Goal: Task Accomplishment & Management: Manage account settings

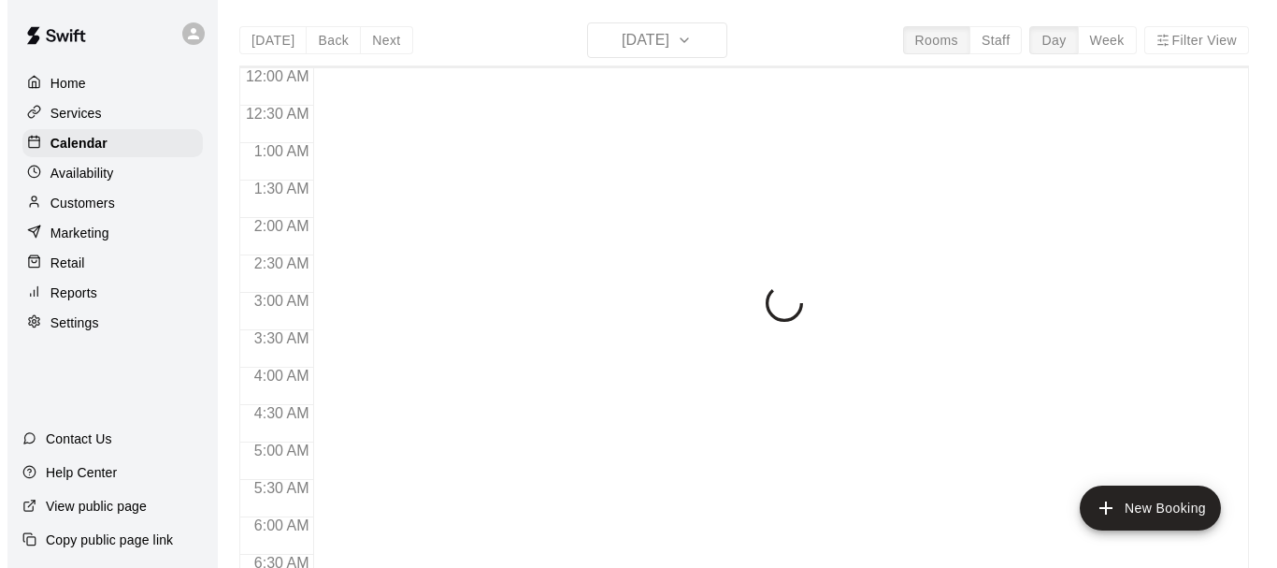
scroll to position [1031, 0]
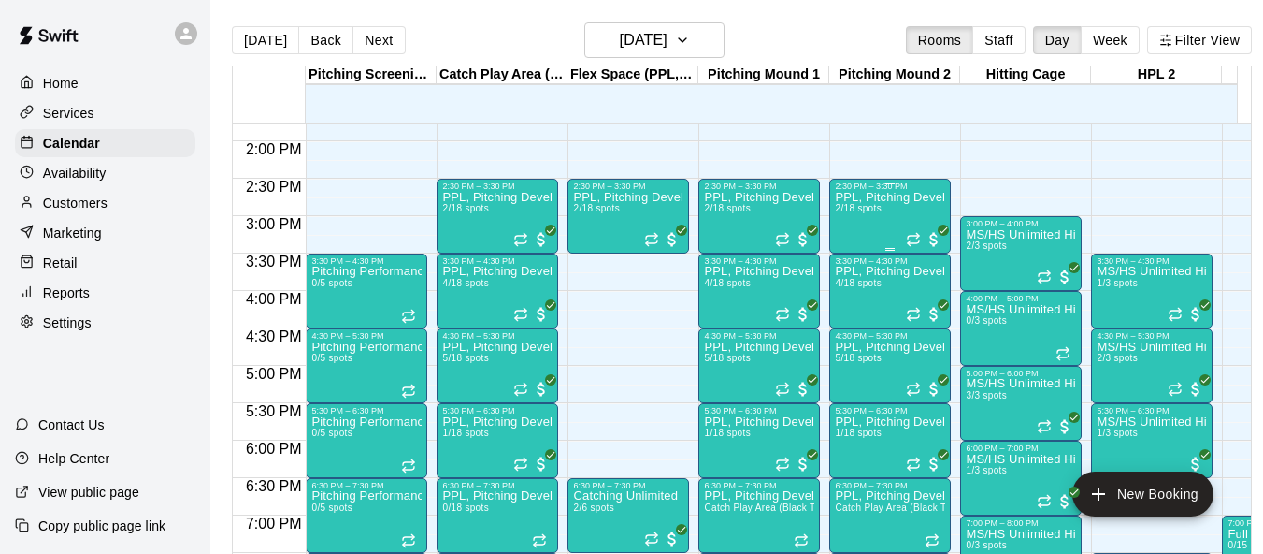
click at [886, 220] on div "PPL, Pitching Development Session 2/18 spots" at bounding box center [890, 468] width 110 height 554
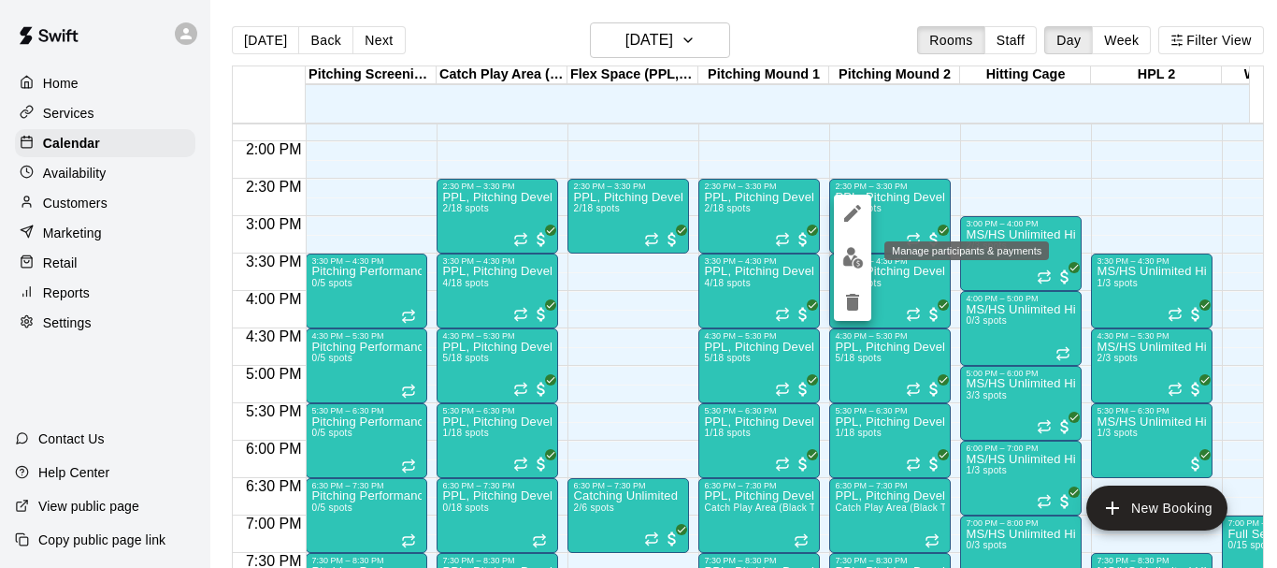
click at [855, 253] on img "edit" at bounding box center [854, 258] width 22 height 22
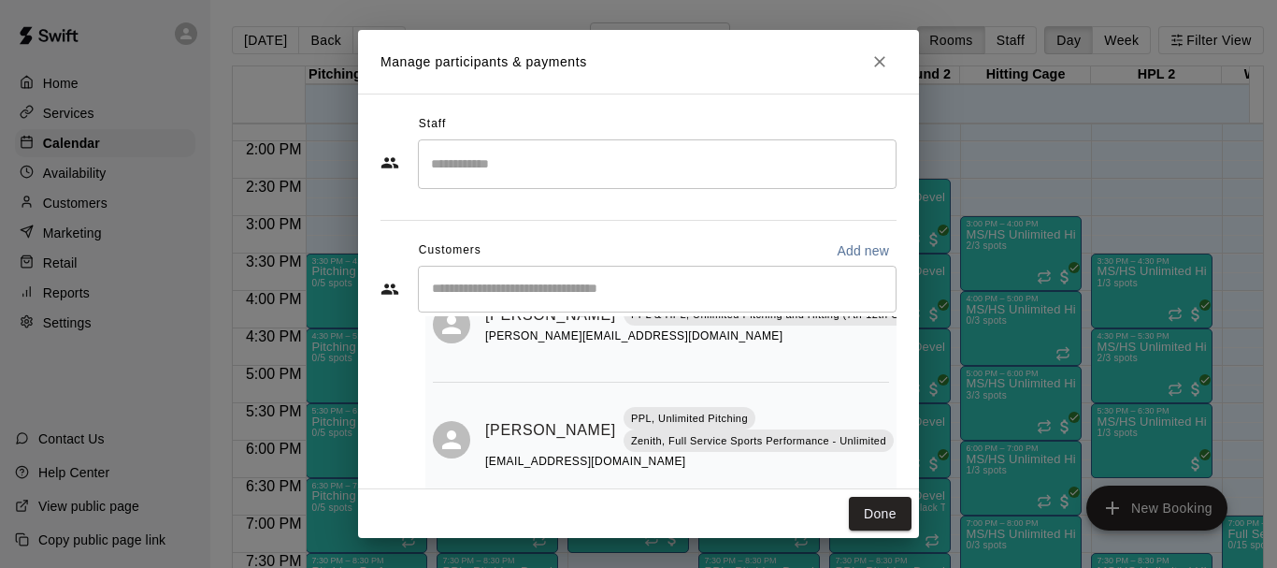
scroll to position [109, 0]
click at [891, 518] on button "Done" at bounding box center [880, 514] width 63 height 35
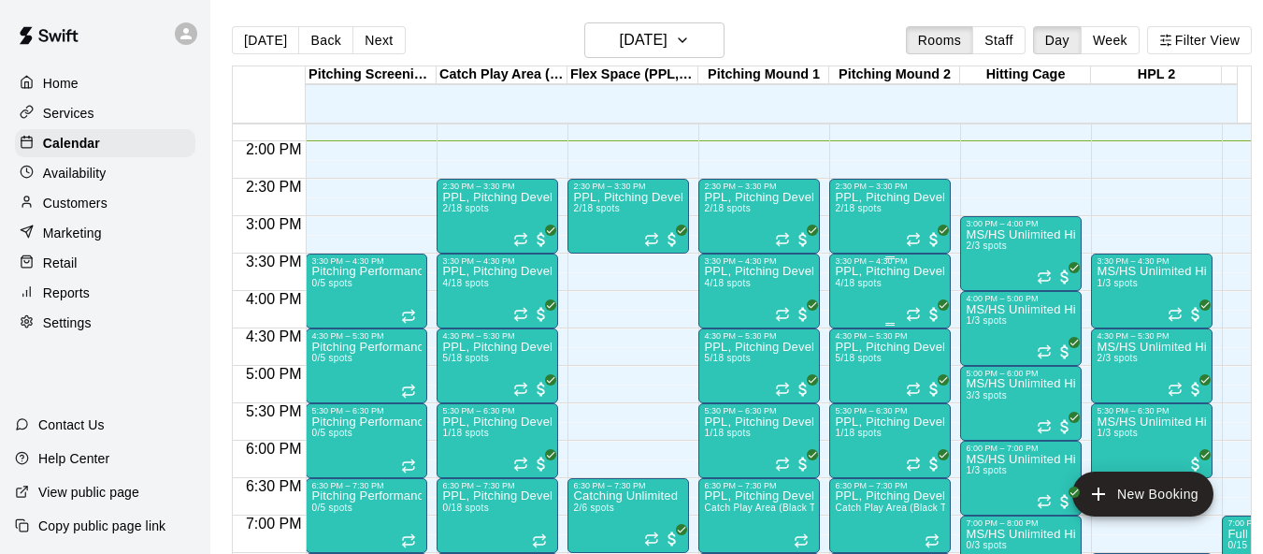
click at [858, 297] on div "PPL, Pitching Development Session 4/18 spots" at bounding box center [890, 543] width 110 height 554
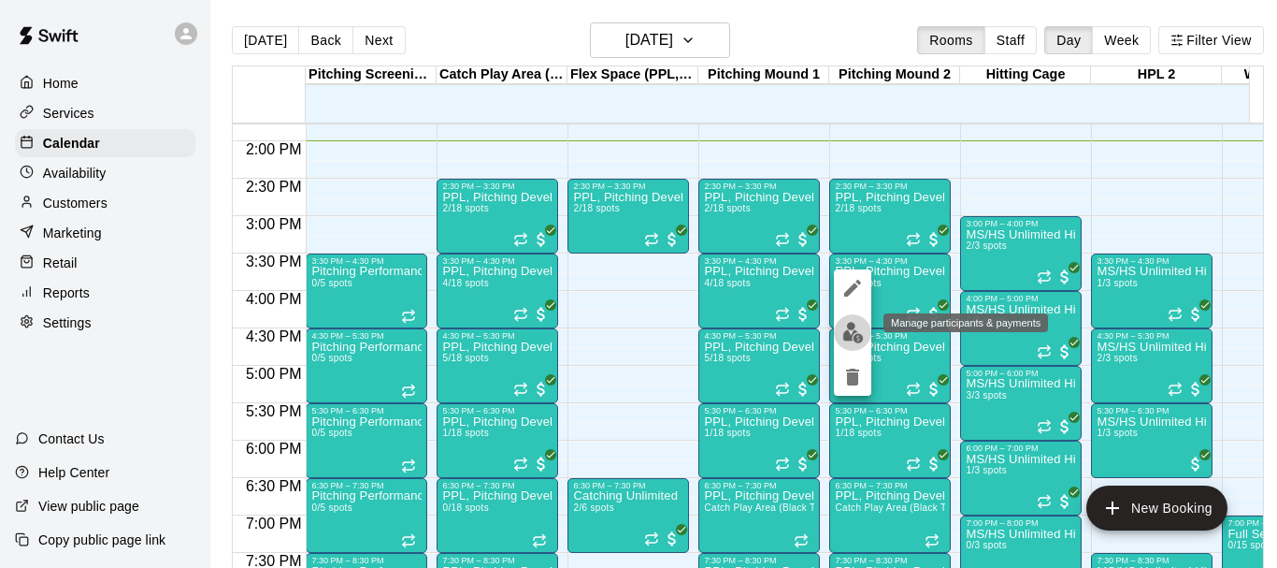
click at [856, 329] on img "edit" at bounding box center [854, 333] width 22 height 22
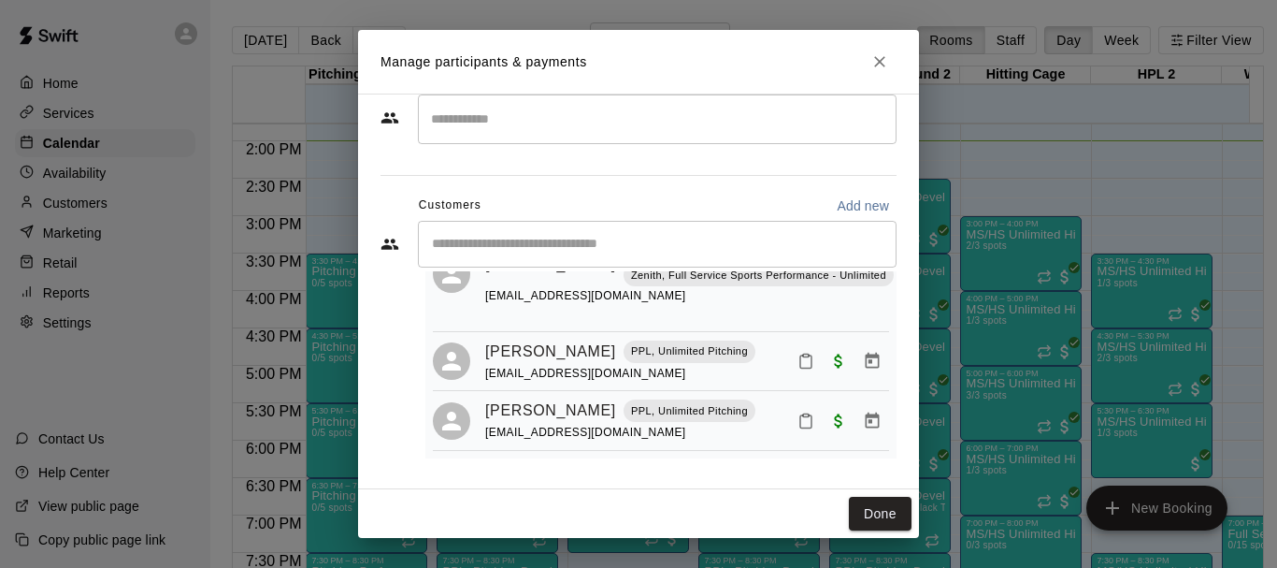
scroll to position [234, 0]
click at [868, 495] on div "Done" at bounding box center [638, 514] width 561 height 50
click at [871, 500] on button "Done" at bounding box center [880, 514] width 63 height 35
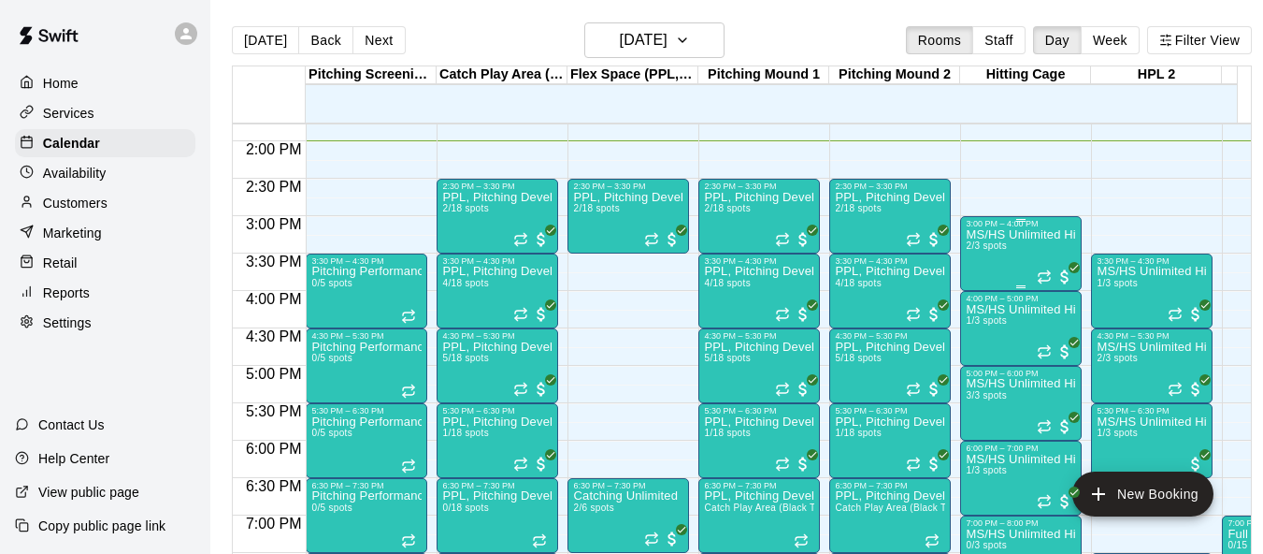
click at [1032, 249] on div "MS/HS Unlimited Hitting 2/3 spots" at bounding box center [1021, 505] width 110 height 554
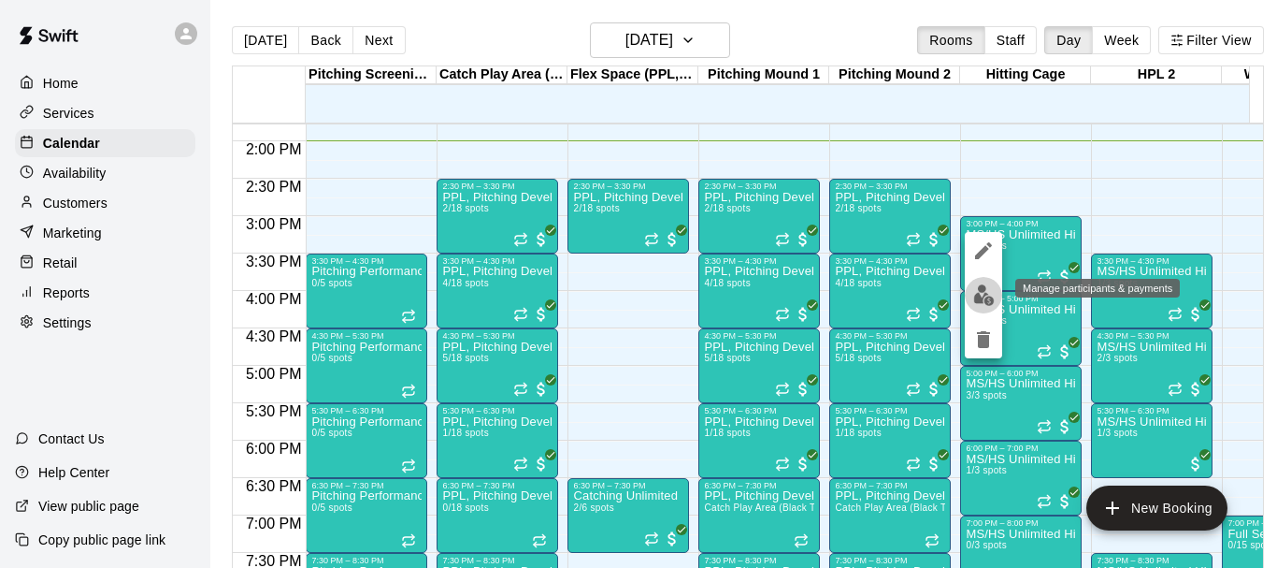
click at [978, 290] on img "edit" at bounding box center [985, 295] width 22 height 22
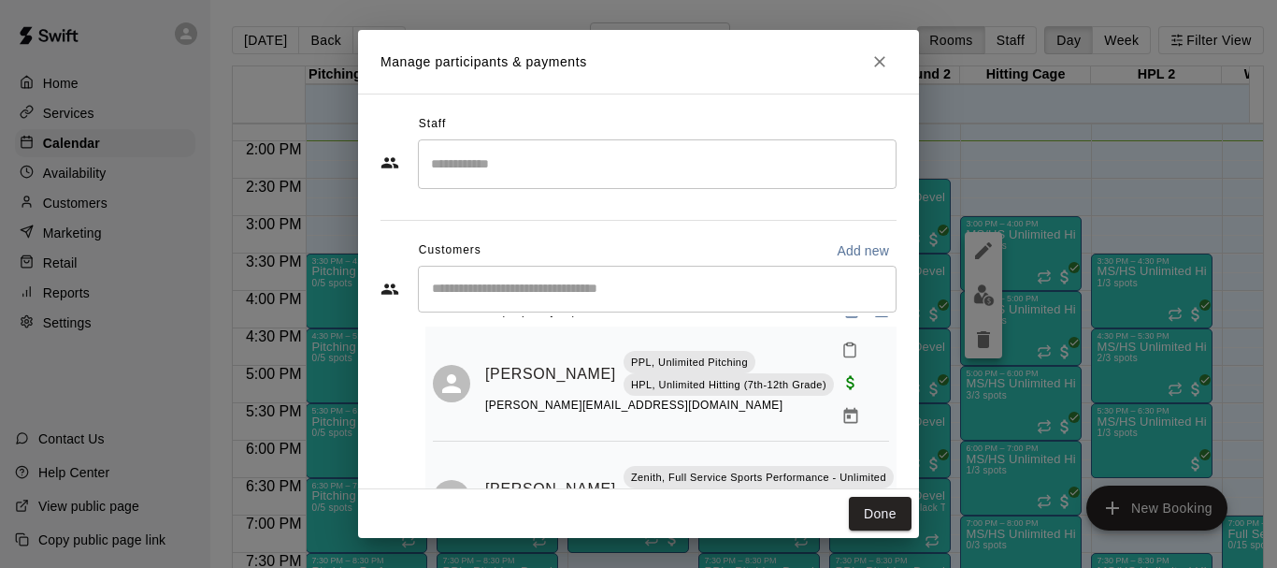
scroll to position [66, 0]
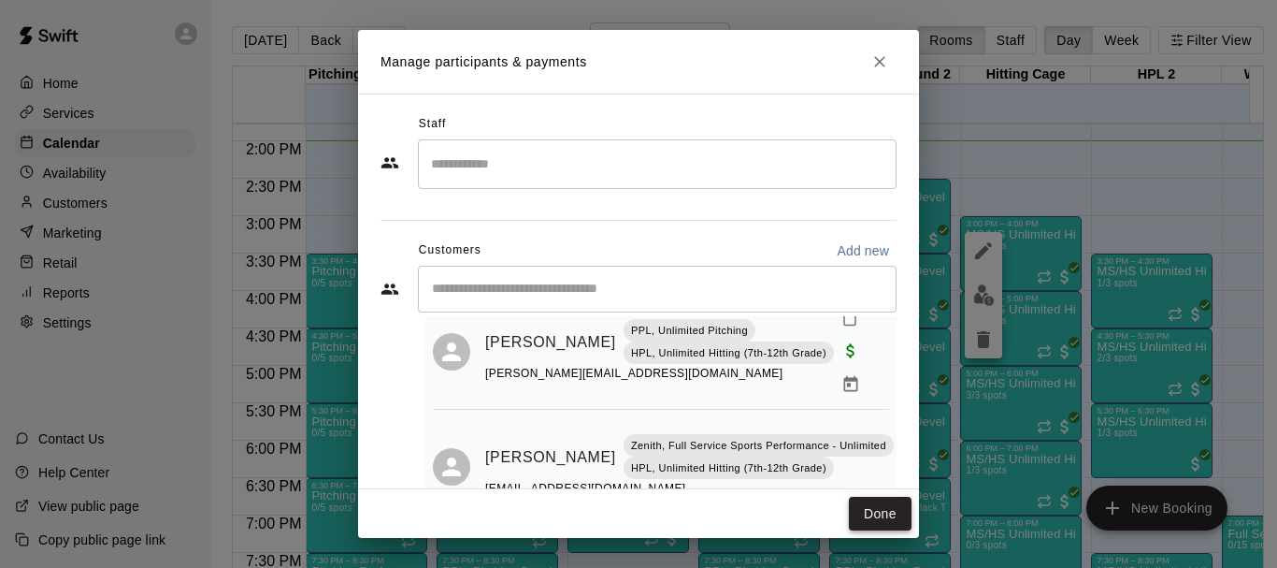
click at [881, 508] on button "Done" at bounding box center [880, 514] width 63 height 35
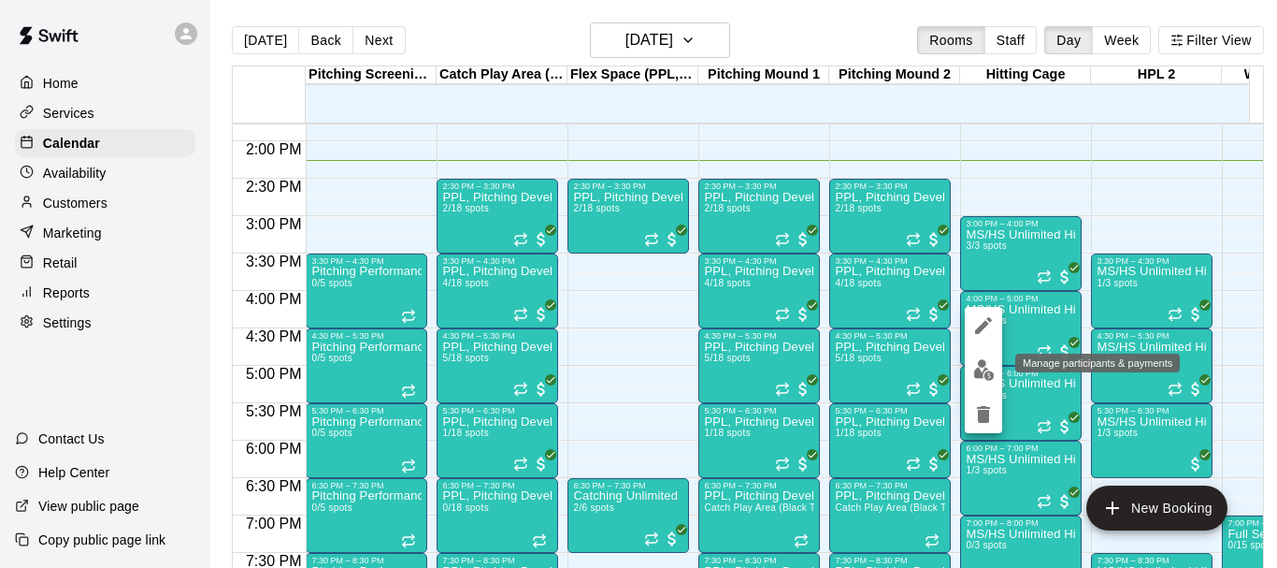
click at [990, 364] on img "edit" at bounding box center [985, 370] width 22 height 22
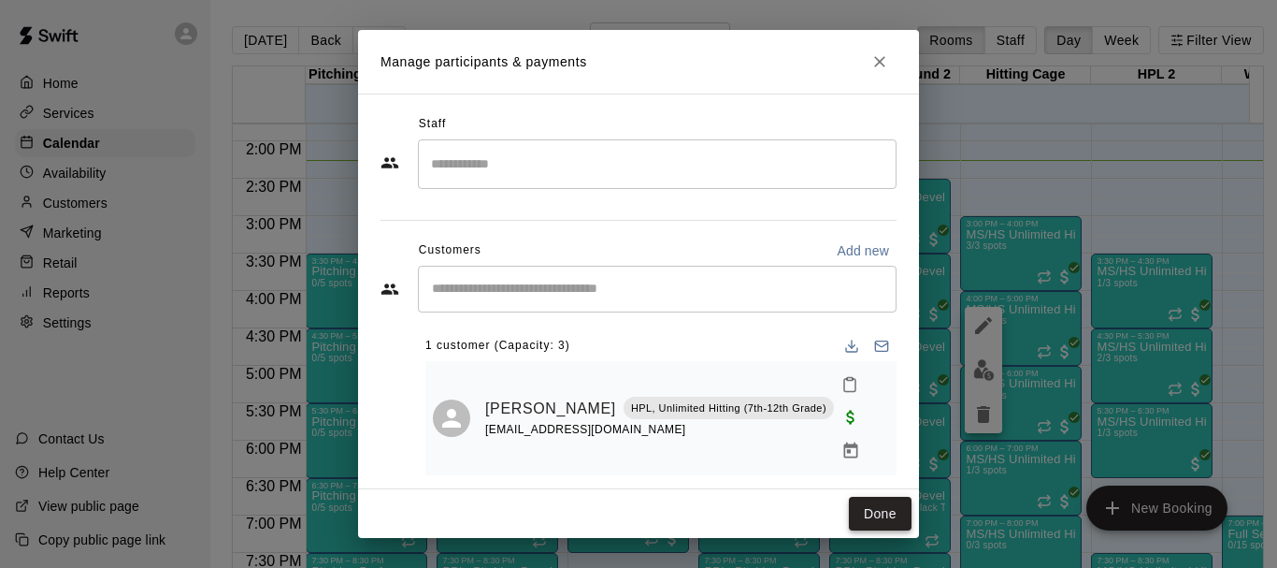
click at [880, 507] on button "Done" at bounding box center [880, 514] width 63 height 35
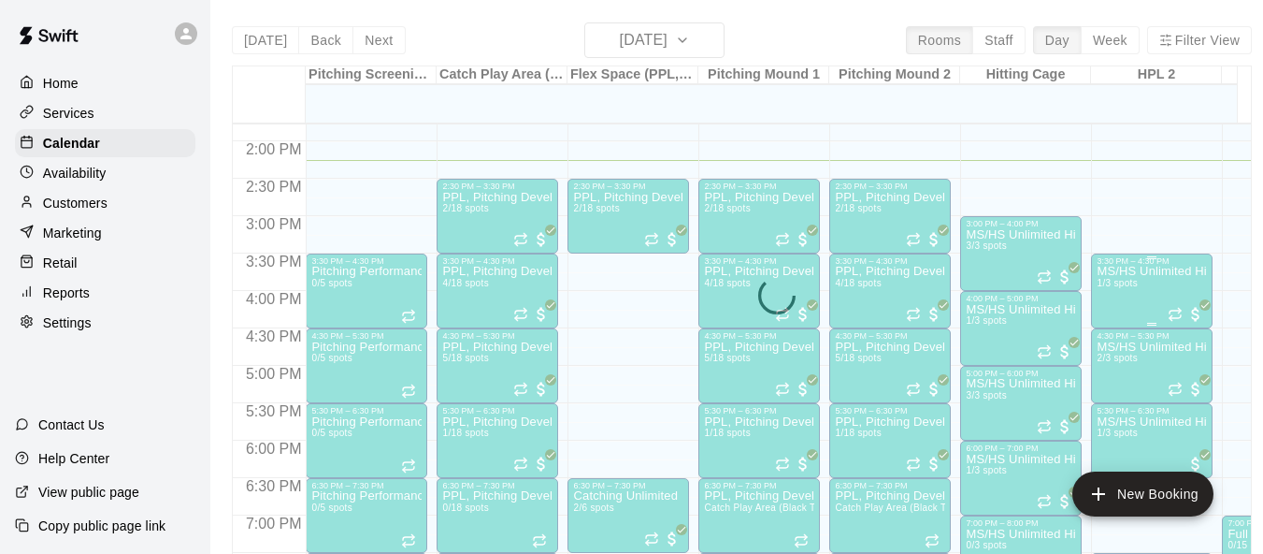
click at [1122, 303] on div "MS/HS Unlimited Hitting 1/3 spots" at bounding box center [1152, 543] width 110 height 554
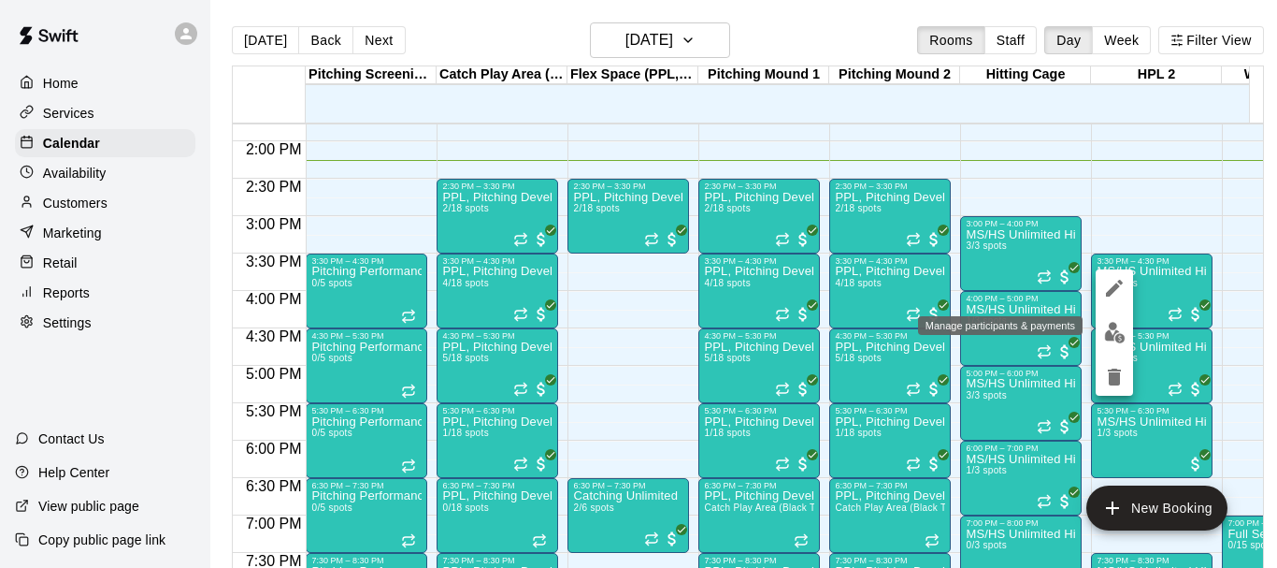
click at [1114, 339] on img "edit" at bounding box center [1115, 333] width 22 height 22
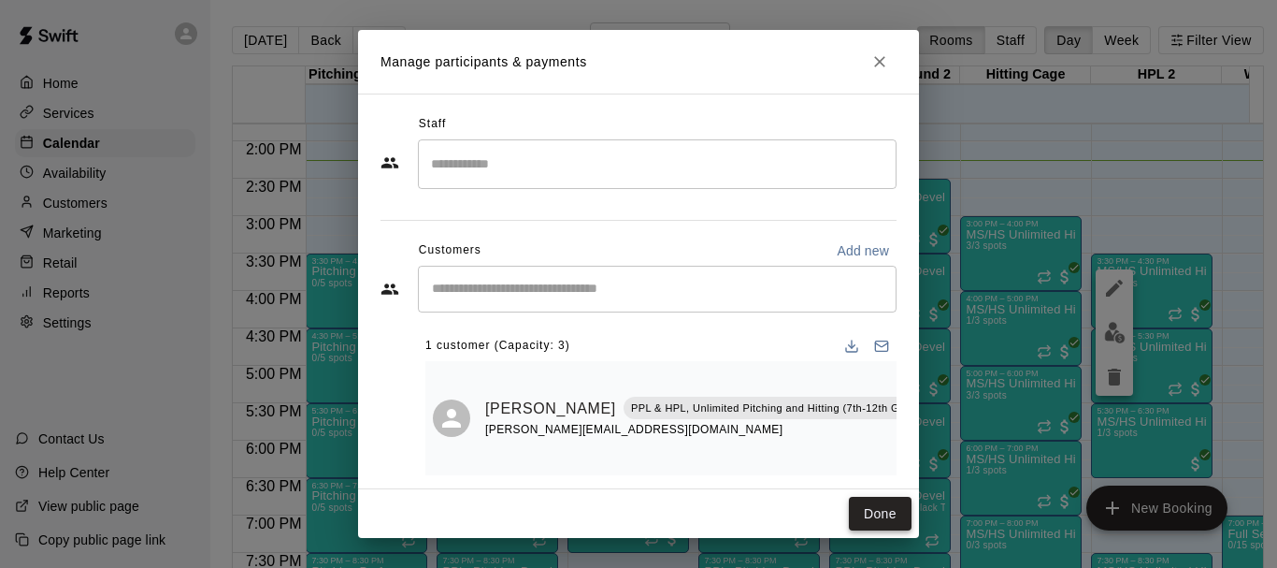
click at [887, 506] on button "Done" at bounding box center [880, 514] width 63 height 35
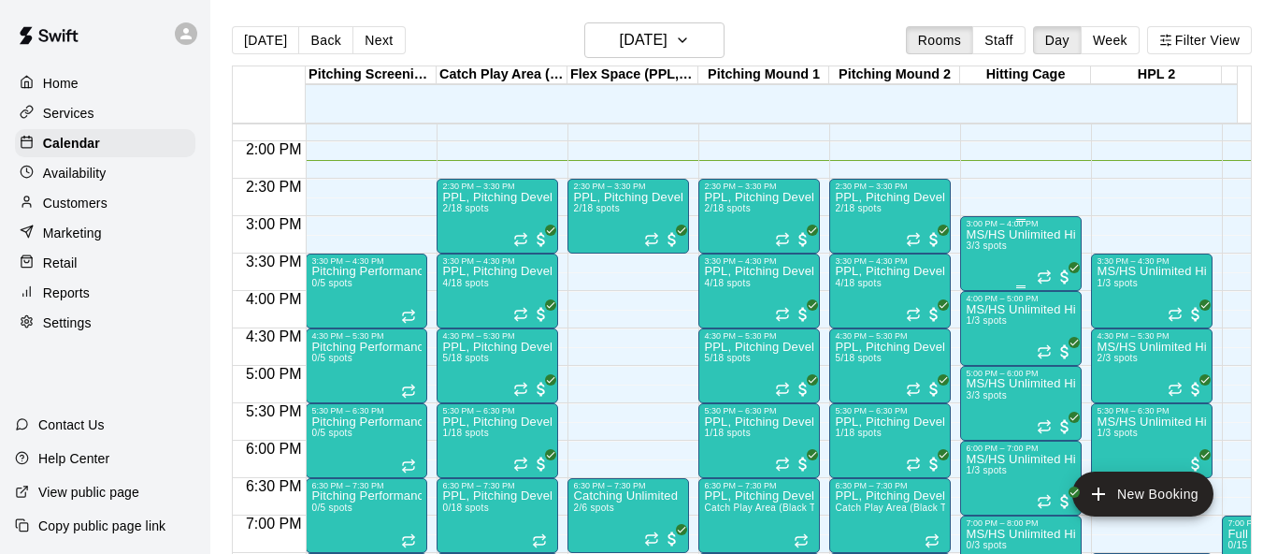
click at [1000, 247] on span "3/3 spots" at bounding box center [986, 245] width 41 height 10
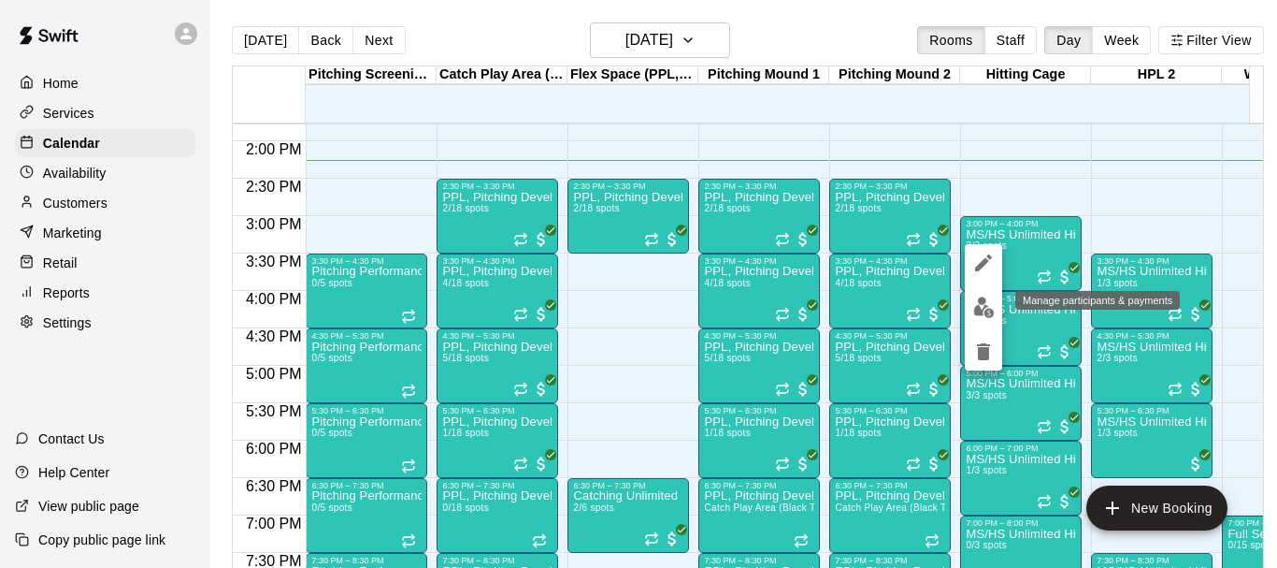
click at [984, 314] on img "edit" at bounding box center [985, 307] width 22 height 22
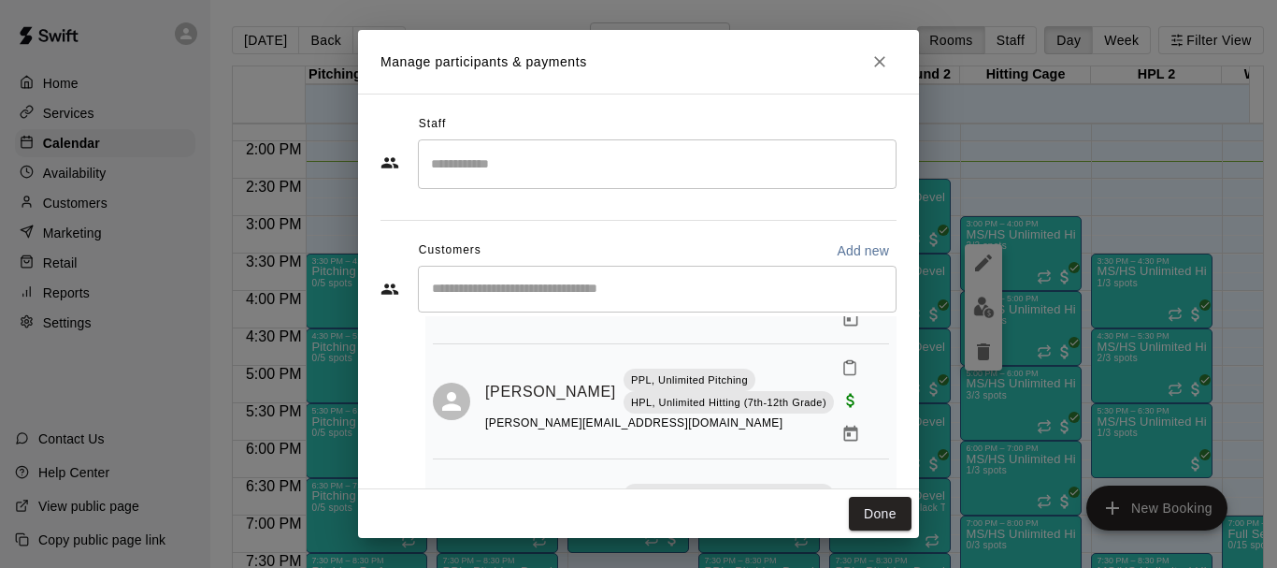
scroll to position [152, 0]
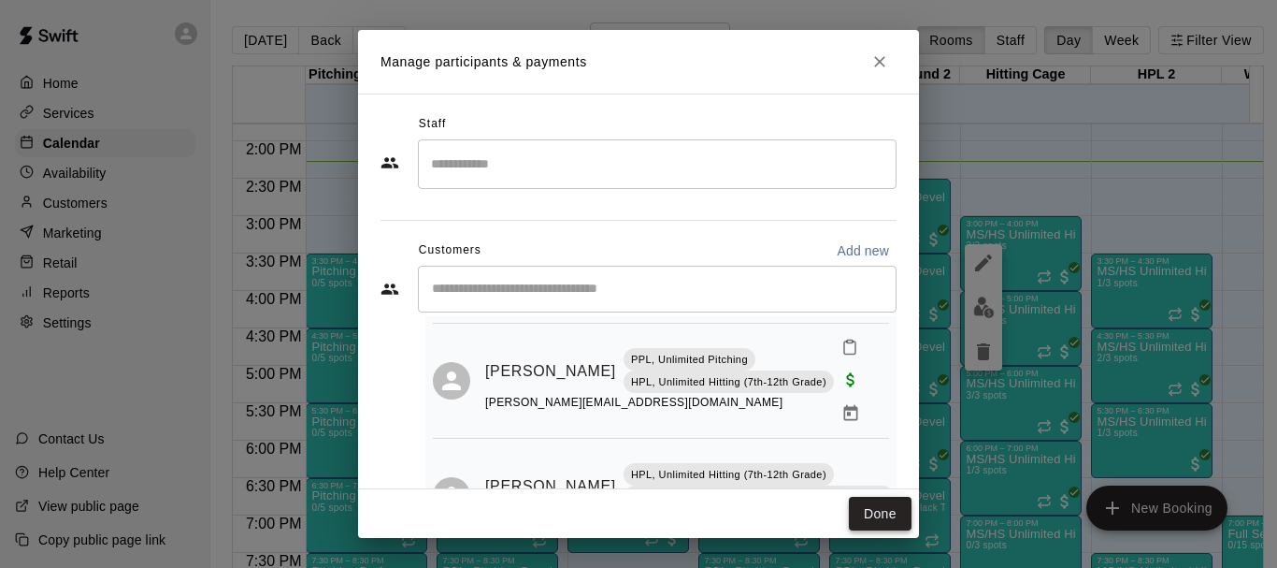
drag, startPoint x: 886, startPoint y: 528, endPoint x: 882, endPoint y: 516, distance: 12.7
click at [886, 527] on button "Done" at bounding box center [880, 514] width 63 height 35
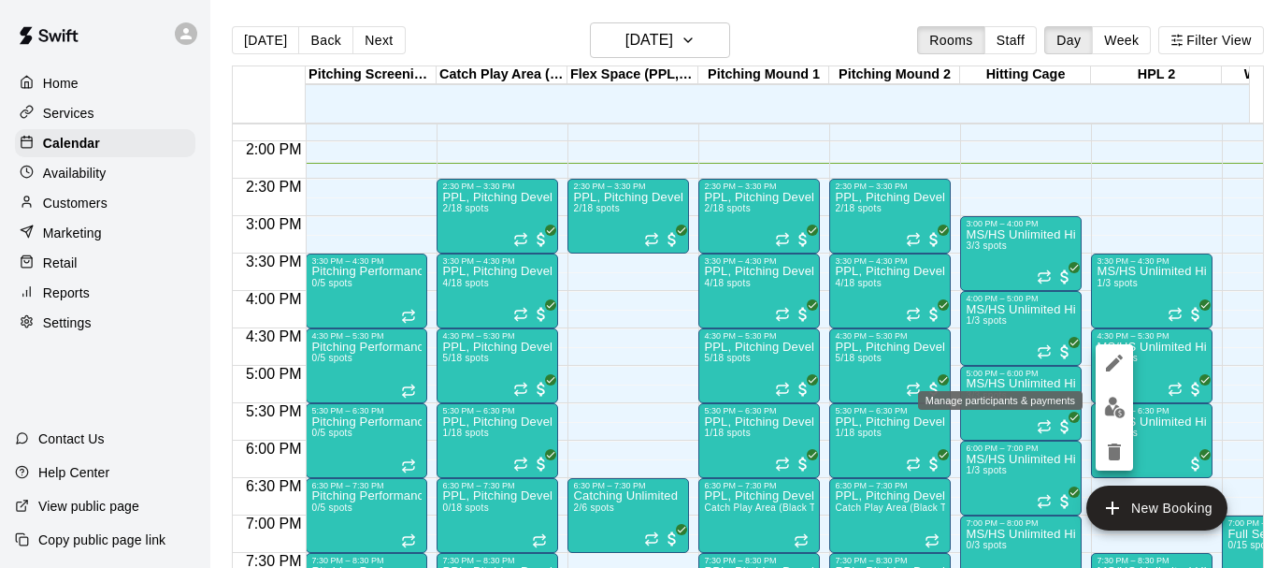
click at [1113, 399] on img "edit" at bounding box center [1115, 408] width 22 height 22
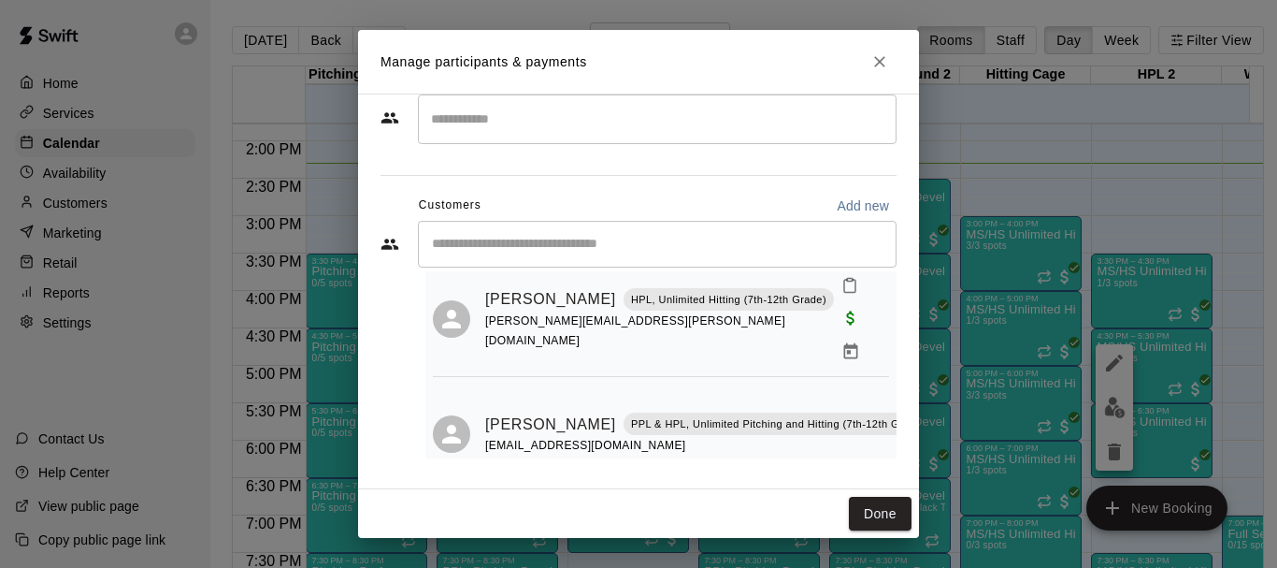
scroll to position [80, 0]
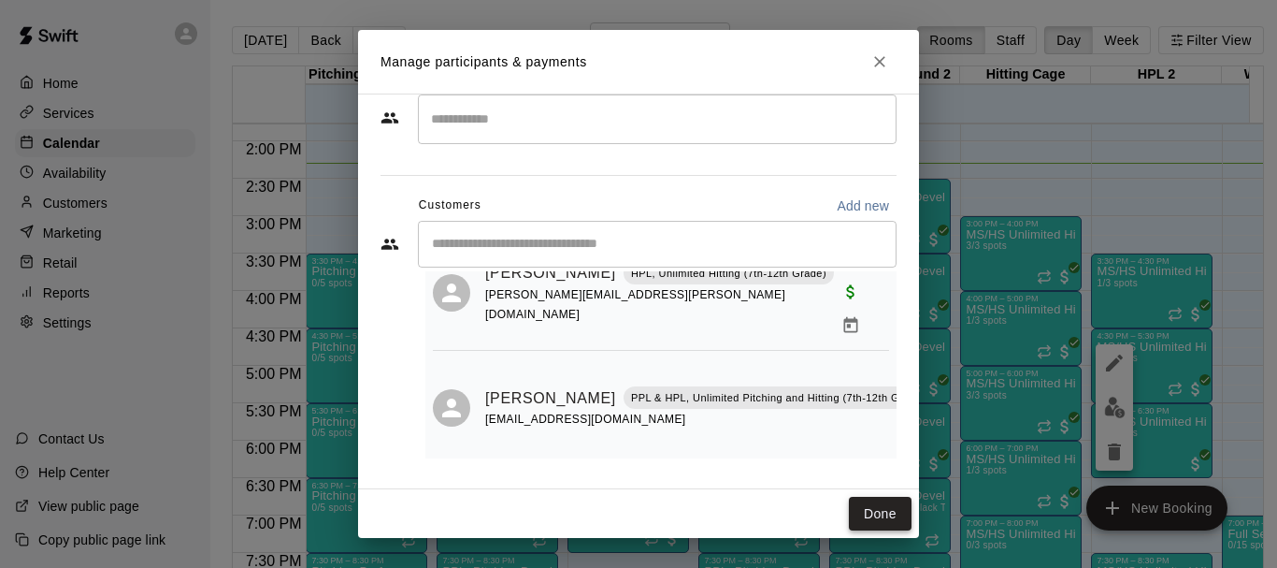
click at [877, 508] on button "Done" at bounding box center [880, 514] width 63 height 35
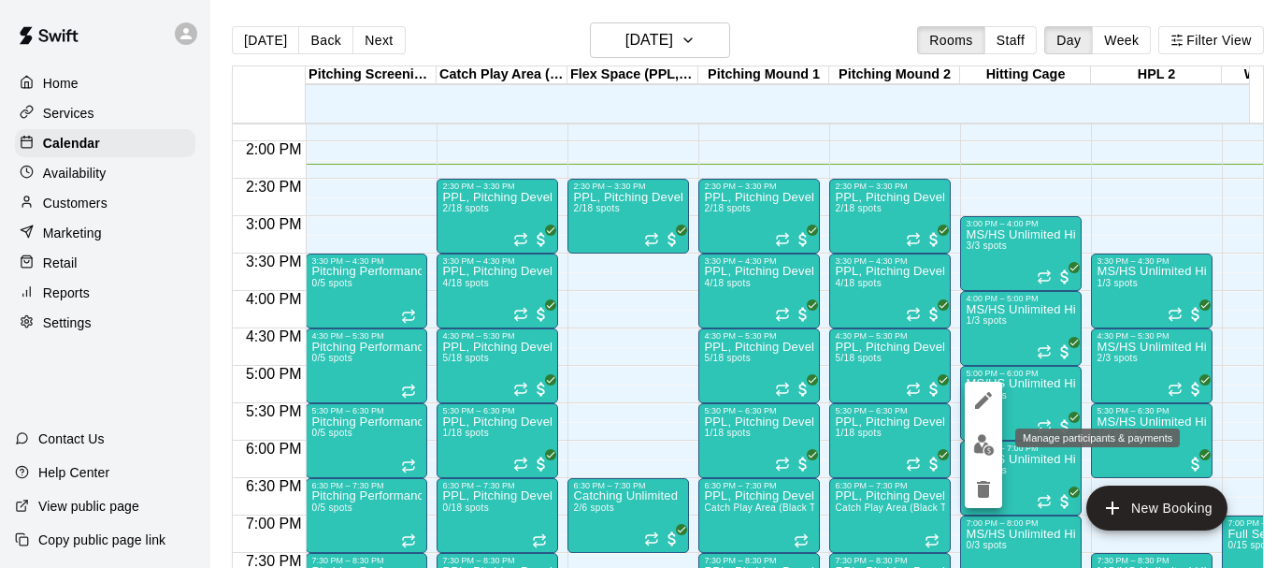
click at [978, 440] on img "edit" at bounding box center [985, 445] width 22 height 22
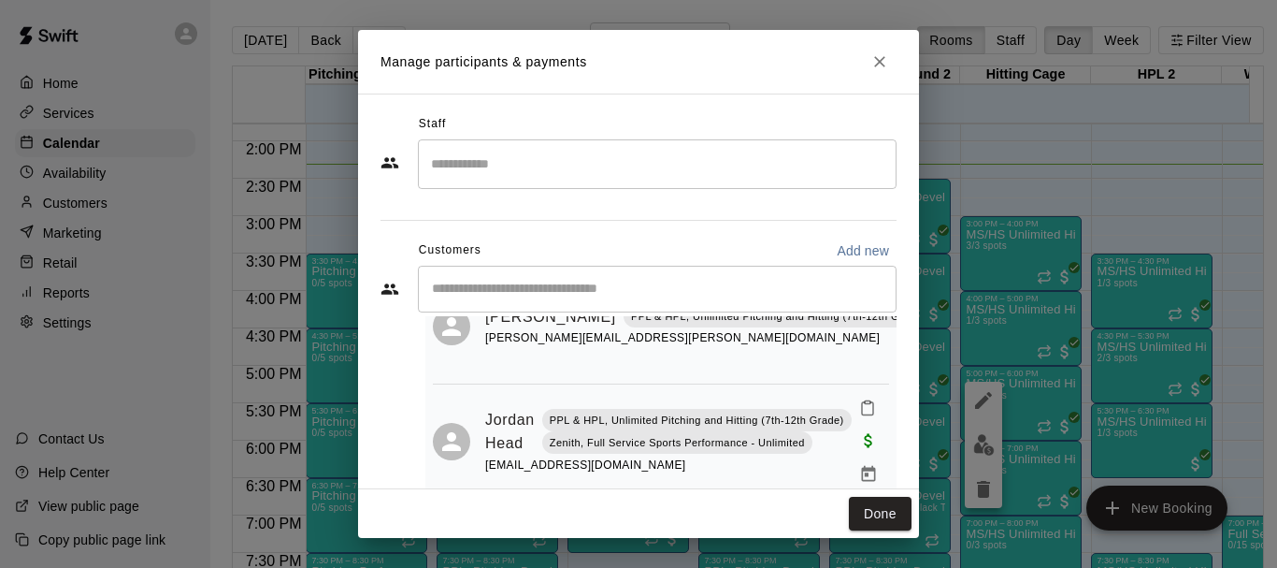
scroll to position [224, 0]
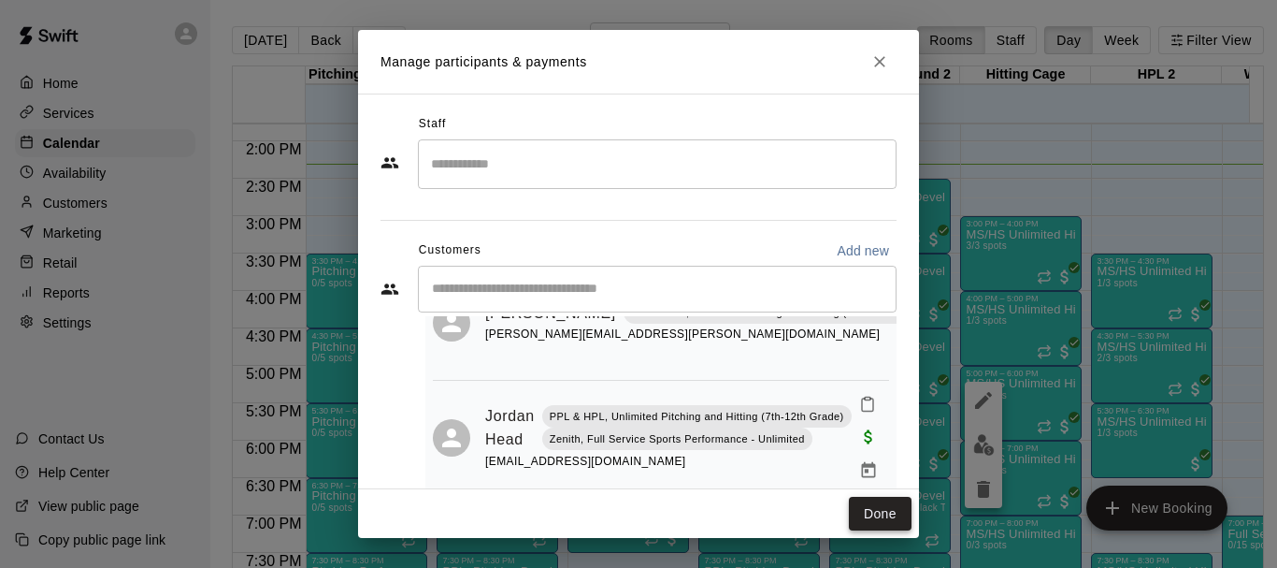
click at [884, 519] on button "Done" at bounding box center [880, 514] width 63 height 35
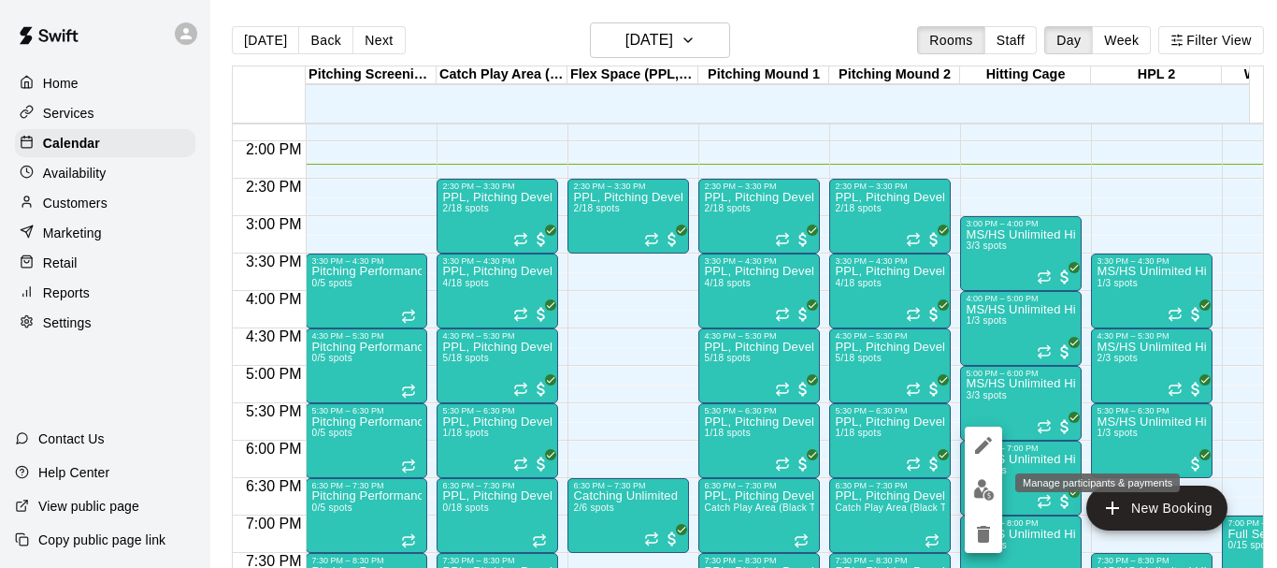
click at [987, 496] on img "edit" at bounding box center [985, 490] width 22 height 22
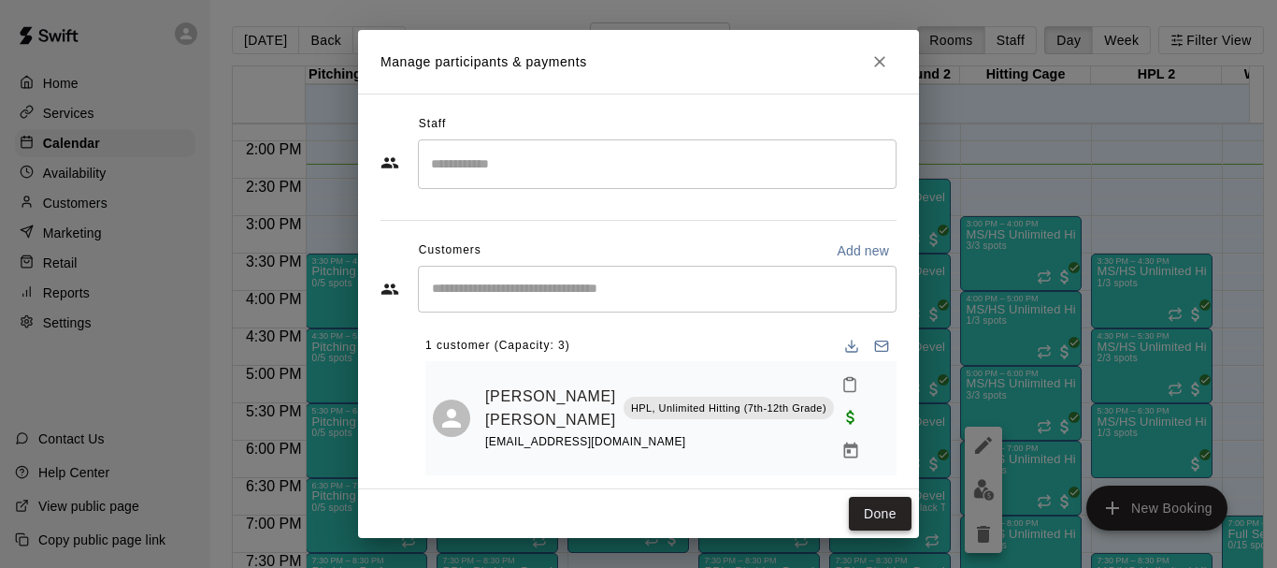
click at [883, 512] on button "Done" at bounding box center [880, 514] width 63 height 35
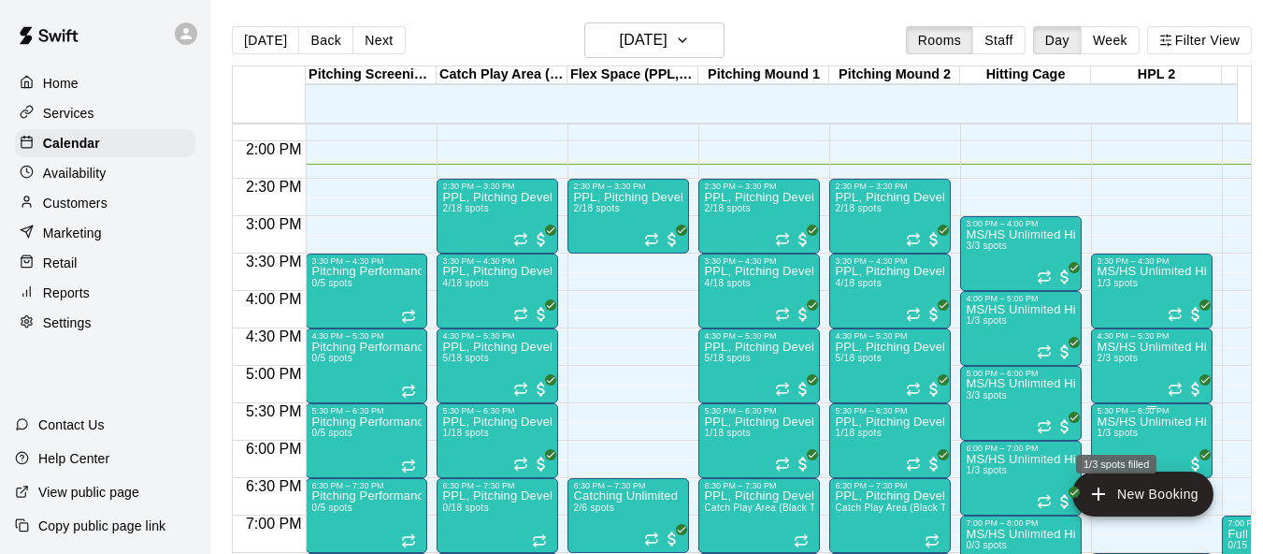
click at [1135, 437] on span "1/3 spots" at bounding box center [1117, 432] width 41 height 10
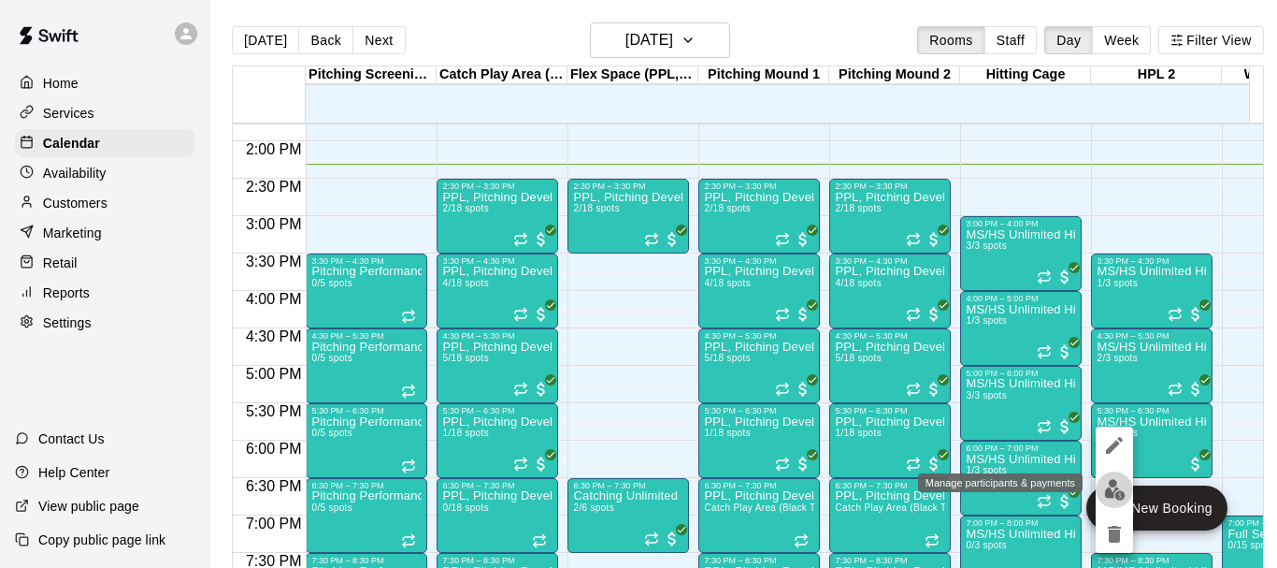
click at [1112, 487] on img "edit" at bounding box center [1115, 490] width 22 height 22
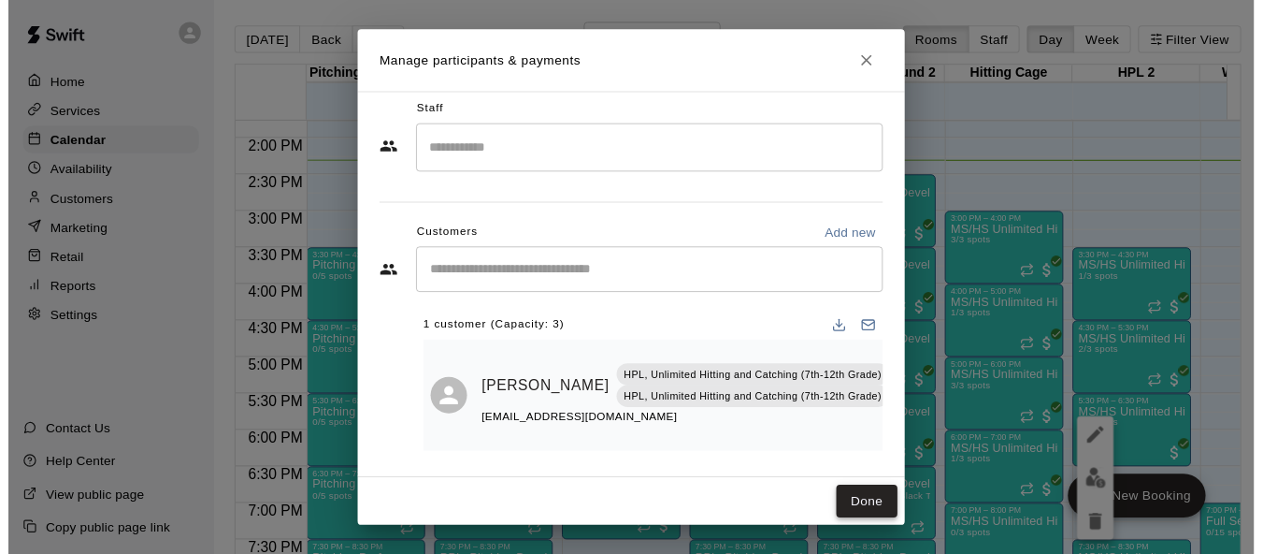
scroll to position [17, 0]
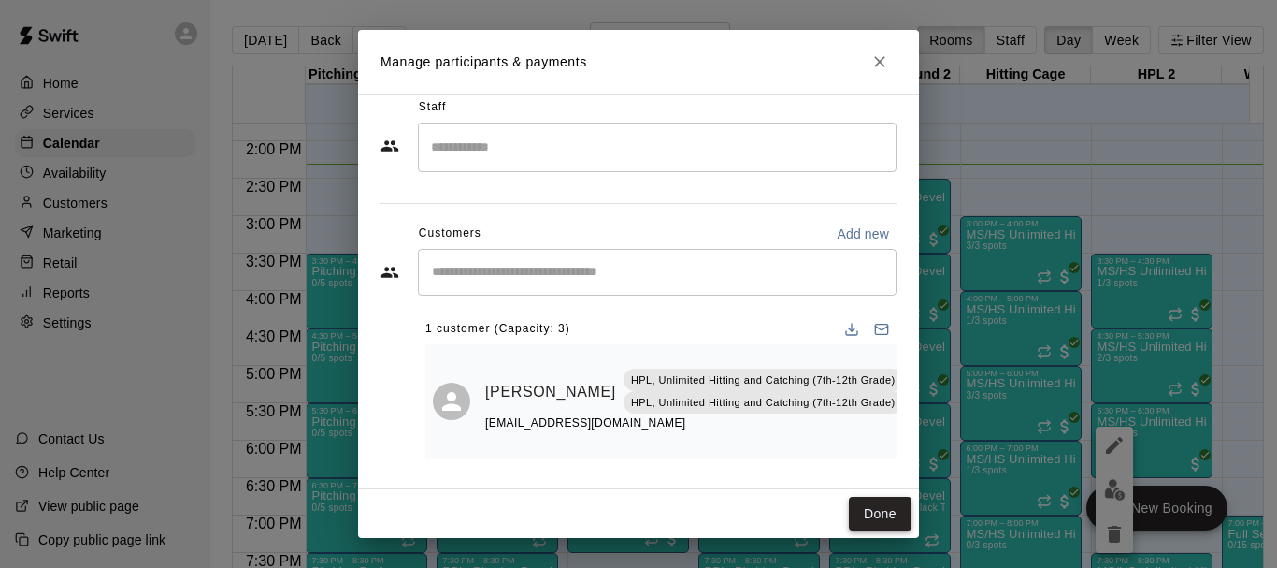
click at [876, 518] on button "Done" at bounding box center [880, 514] width 63 height 35
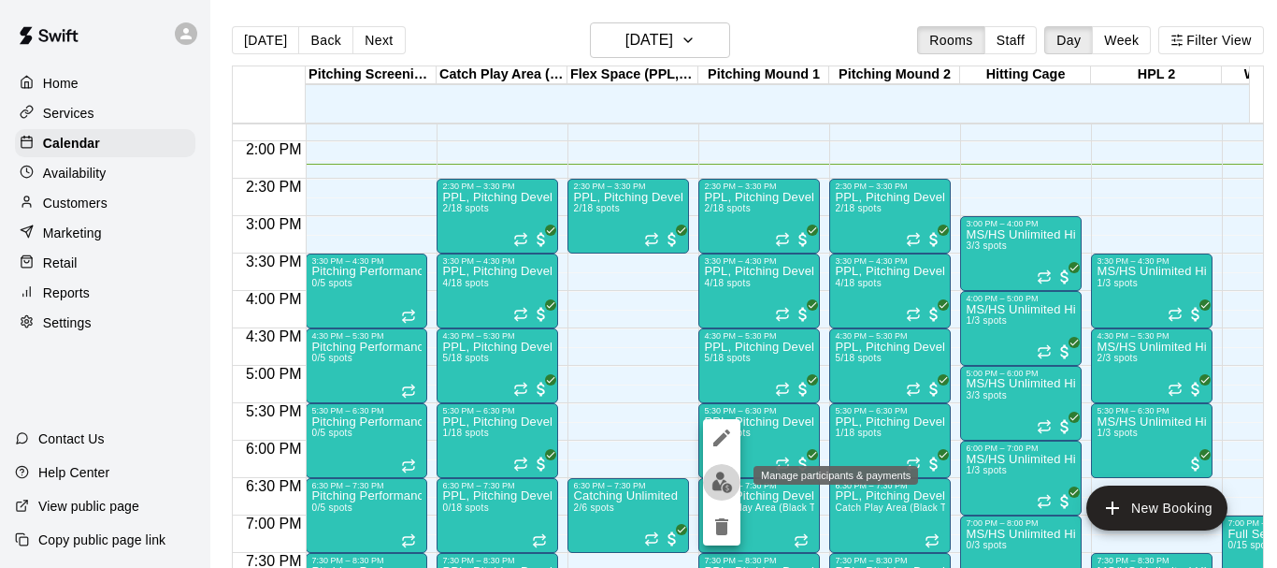
click at [719, 486] on img "edit" at bounding box center [723, 482] width 22 height 22
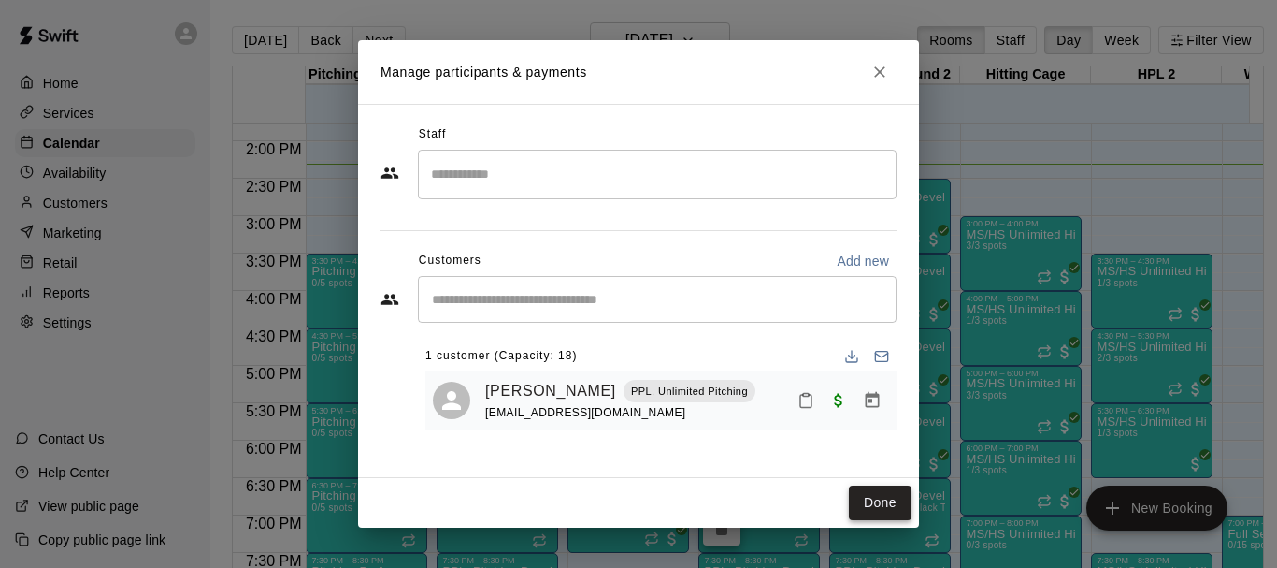
click at [871, 487] on button "Done" at bounding box center [880, 502] width 63 height 35
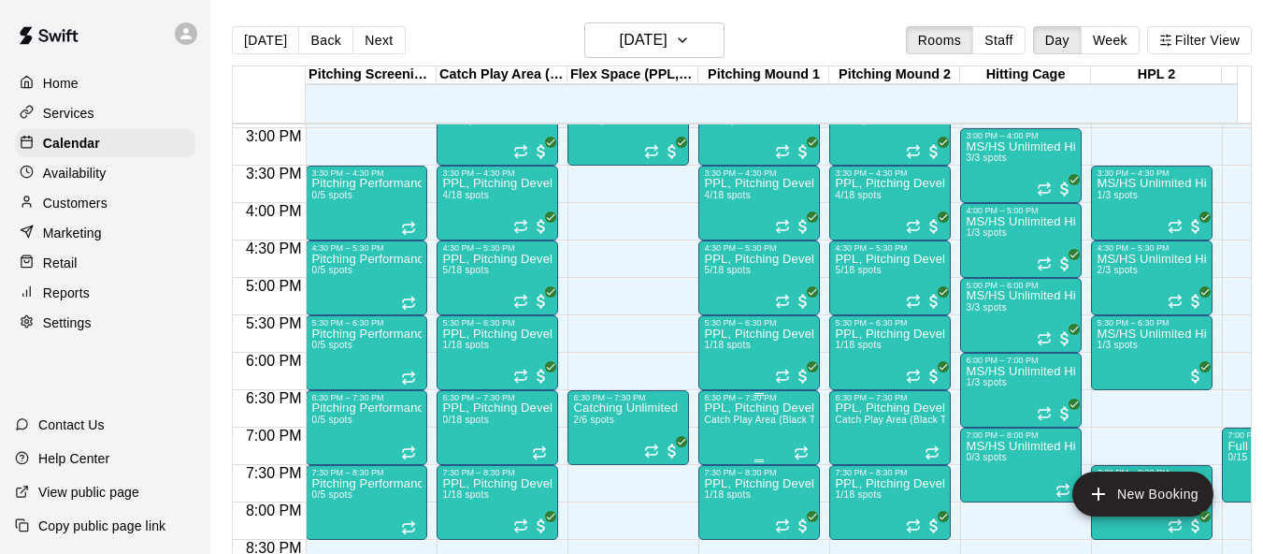
scroll to position [1218, 0]
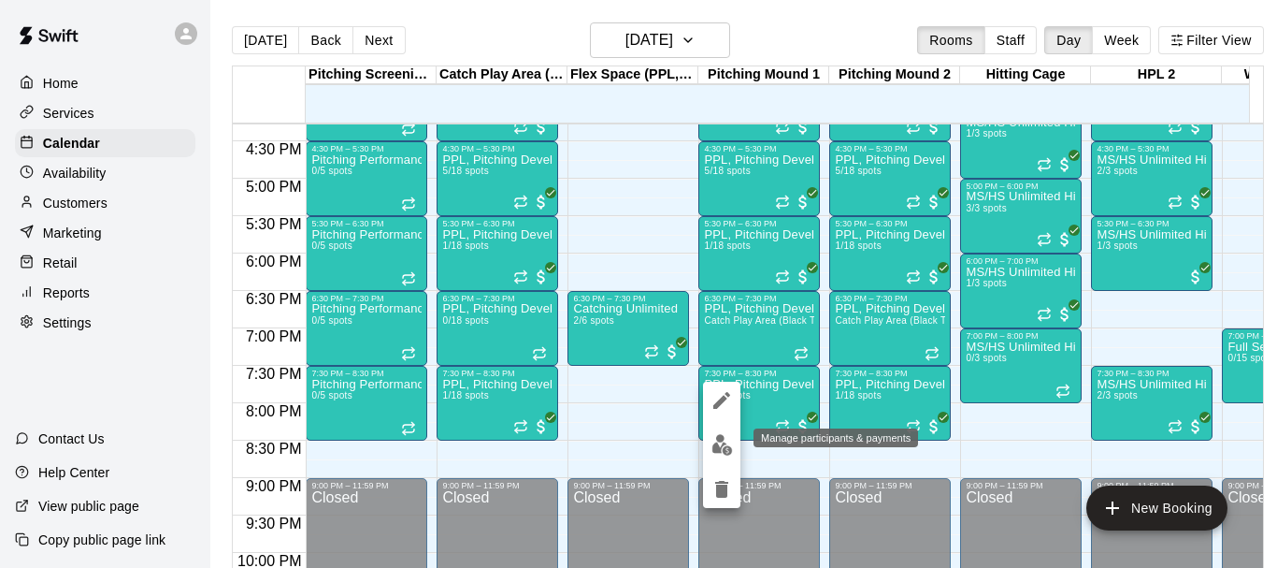
click at [725, 440] on img "edit" at bounding box center [723, 445] width 22 height 22
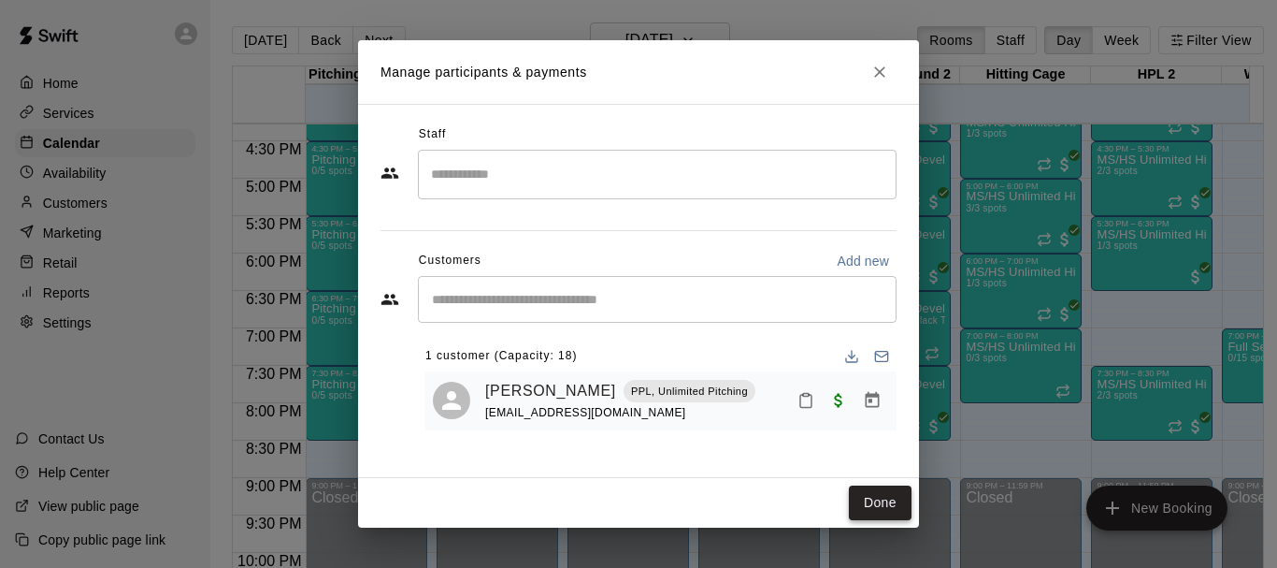
click at [861, 502] on button "Done" at bounding box center [880, 502] width 63 height 35
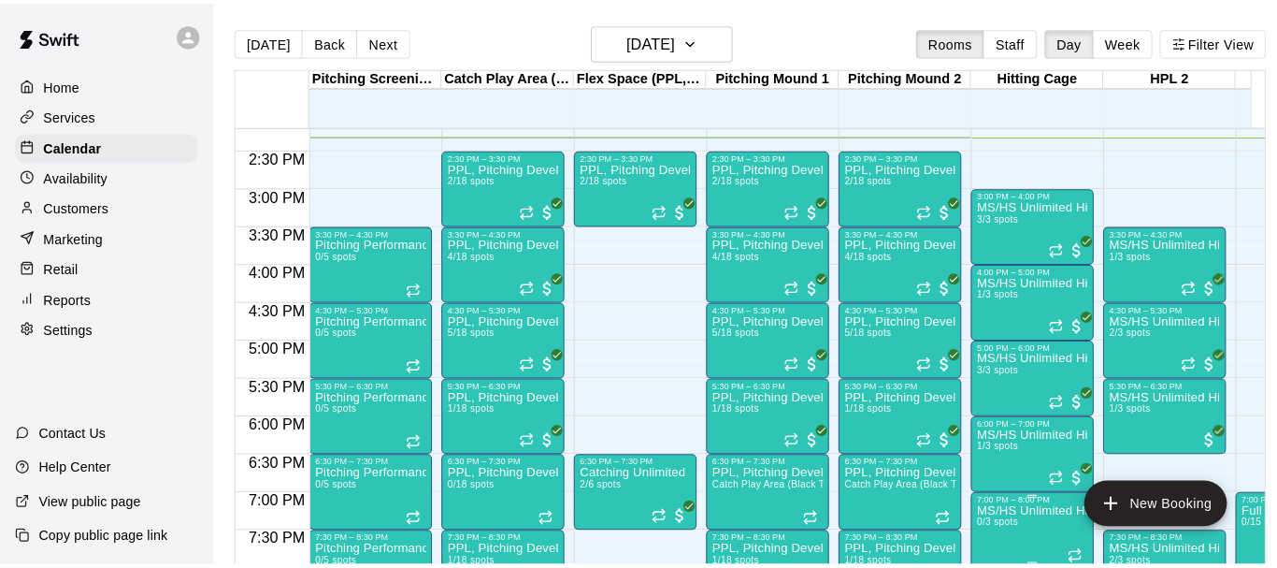
scroll to position [1031, 0]
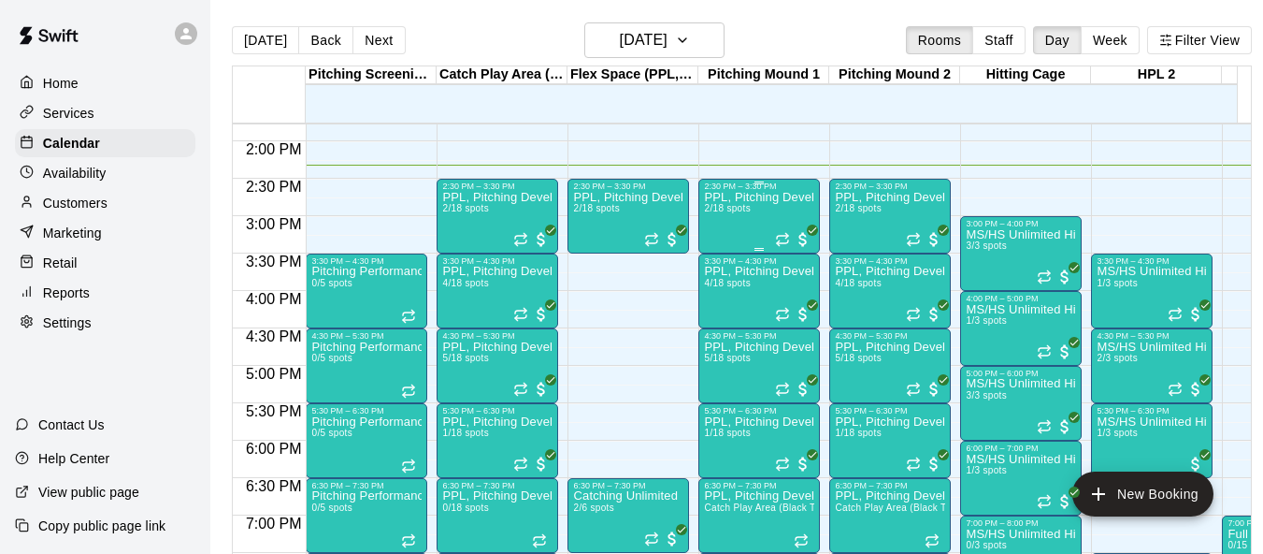
click at [729, 231] on div "PPL, Pitching Development Session 2/18 spots" at bounding box center [759, 468] width 110 height 554
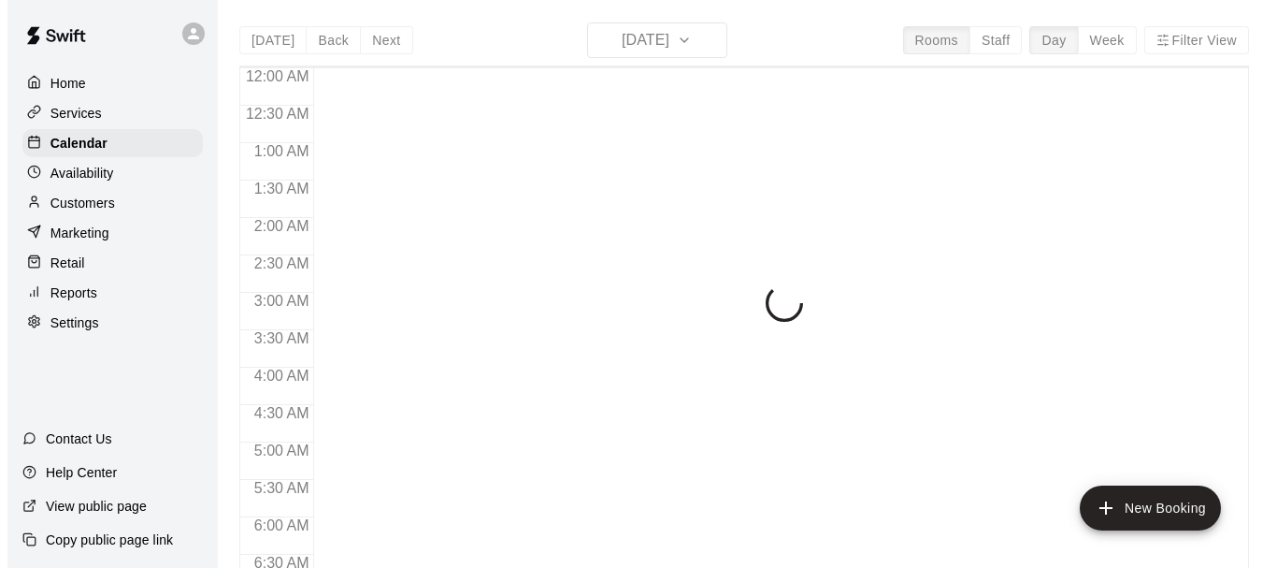
scroll to position [1073, 0]
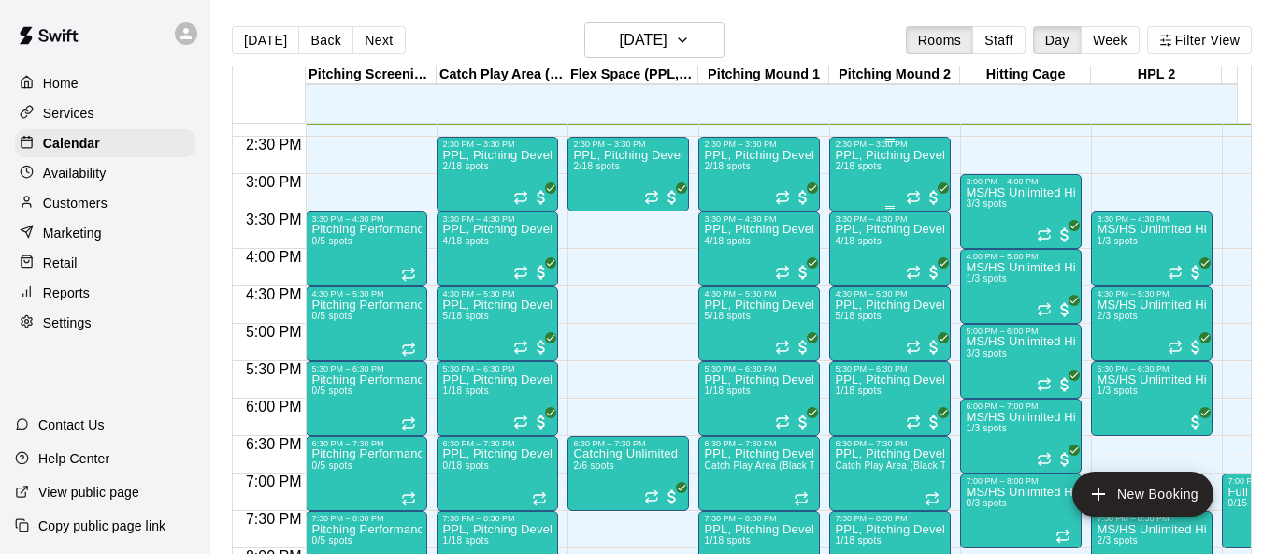
click at [854, 171] on span "2/18 spots" at bounding box center [858, 166] width 46 height 10
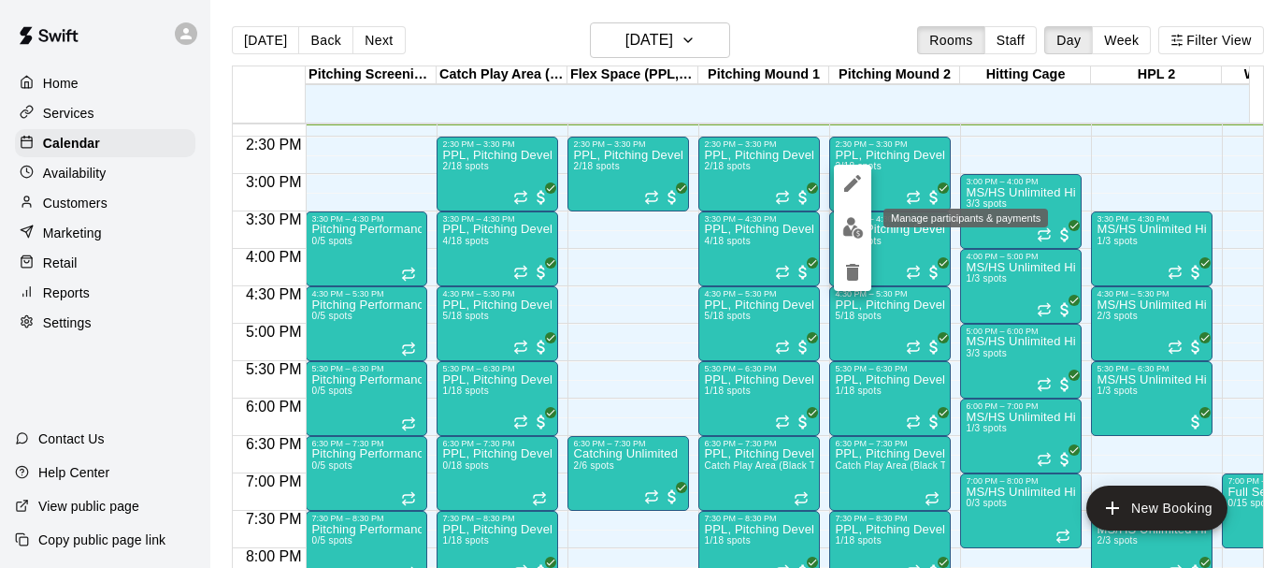
click at [854, 226] on img "edit" at bounding box center [854, 228] width 22 height 22
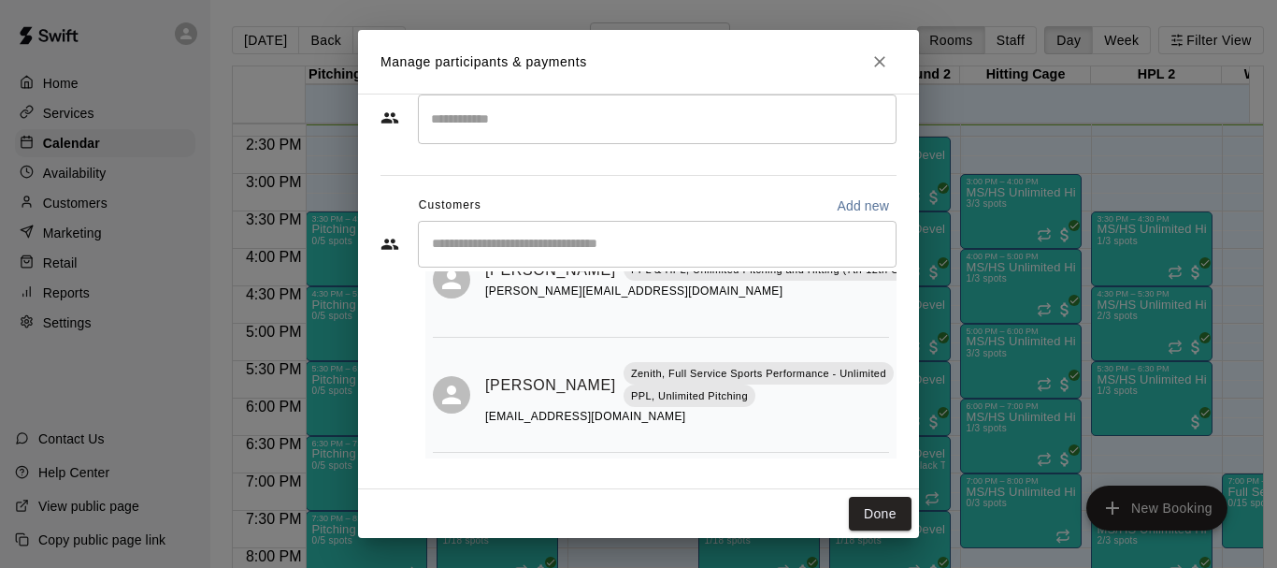
scroll to position [109, 0]
click at [858, 515] on button "Done" at bounding box center [880, 514] width 63 height 35
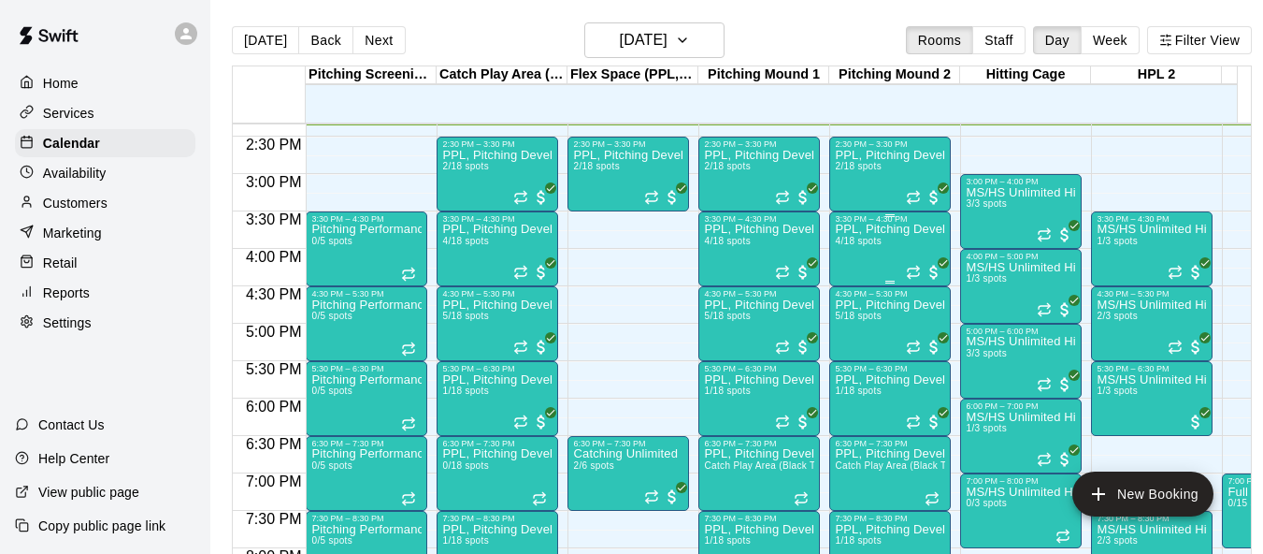
click at [845, 265] on div "PPL, Pitching Development Session 4/18 spots" at bounding box center [890, 501] width 110 height 554
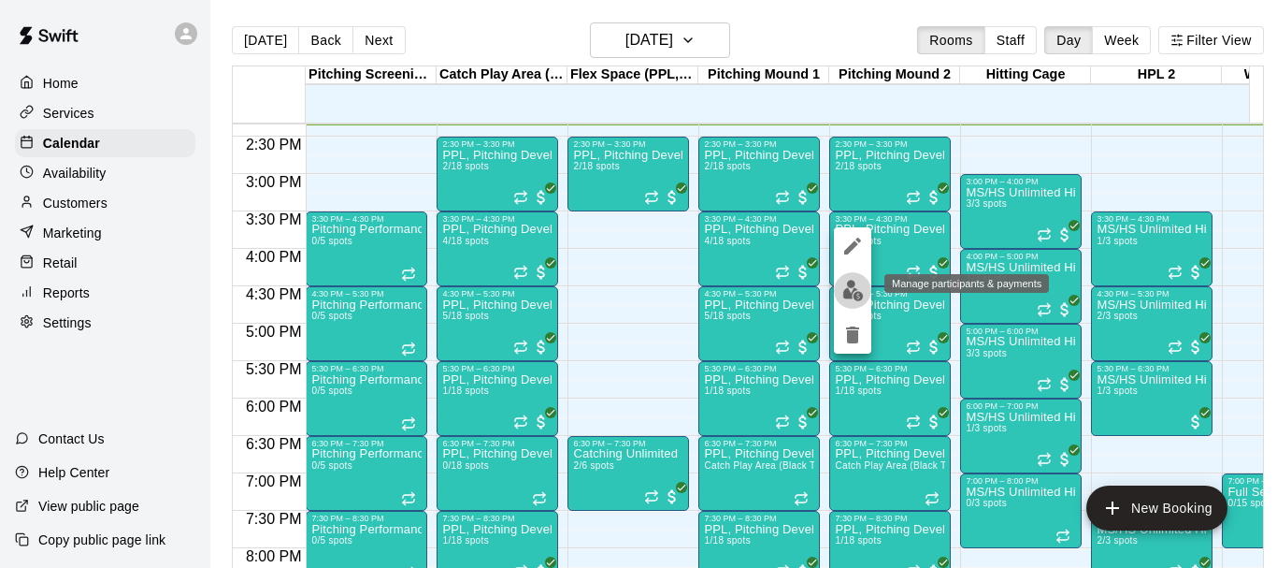
click at [852, 294] on img "edit" at bounding box center [854, 291] width 22 height 22
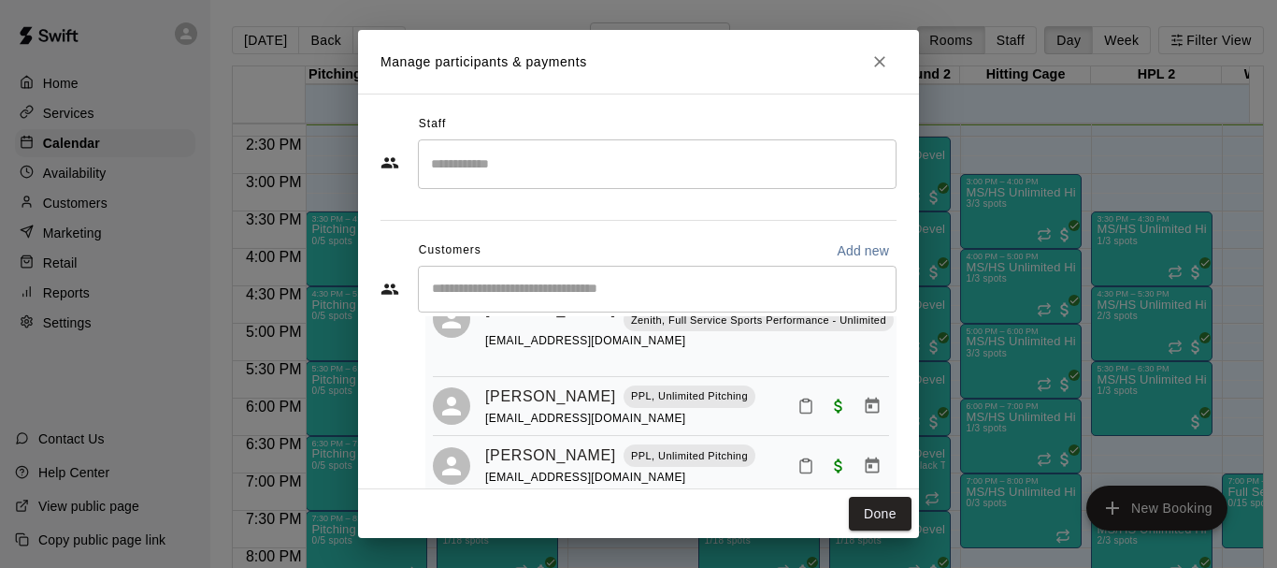
scroll to position [234, 0]
click at [873, 517] on button "Done" at bounding box center [880, 514] width 63 height 35
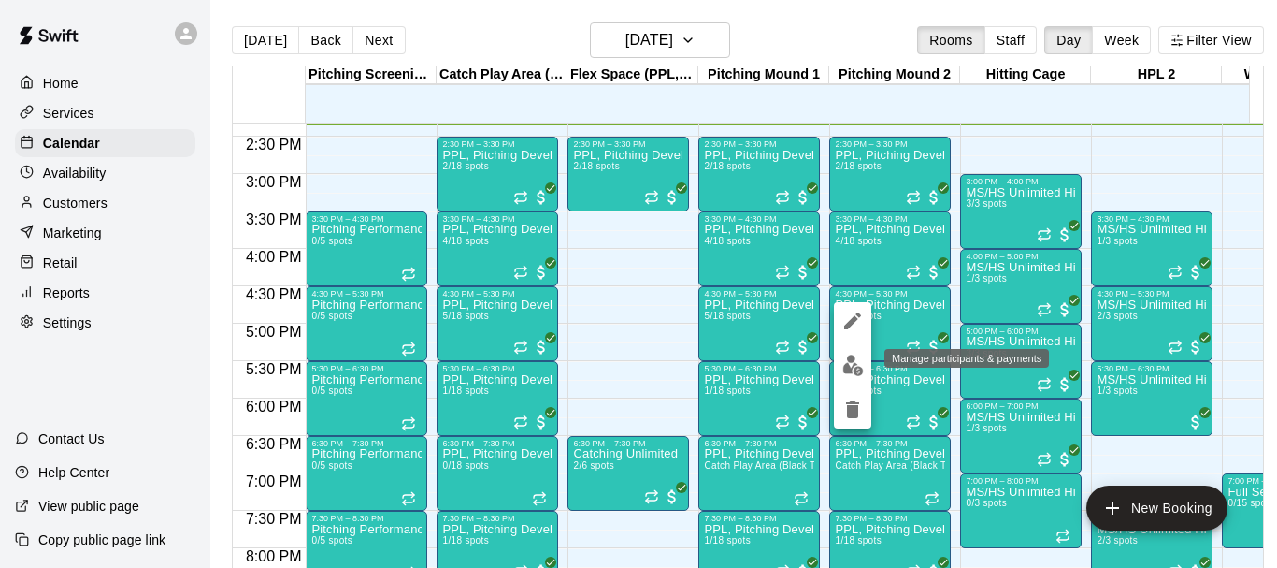
click at [849, 358] on img "edit" at bounding box center [854, 365] width 22 height 22
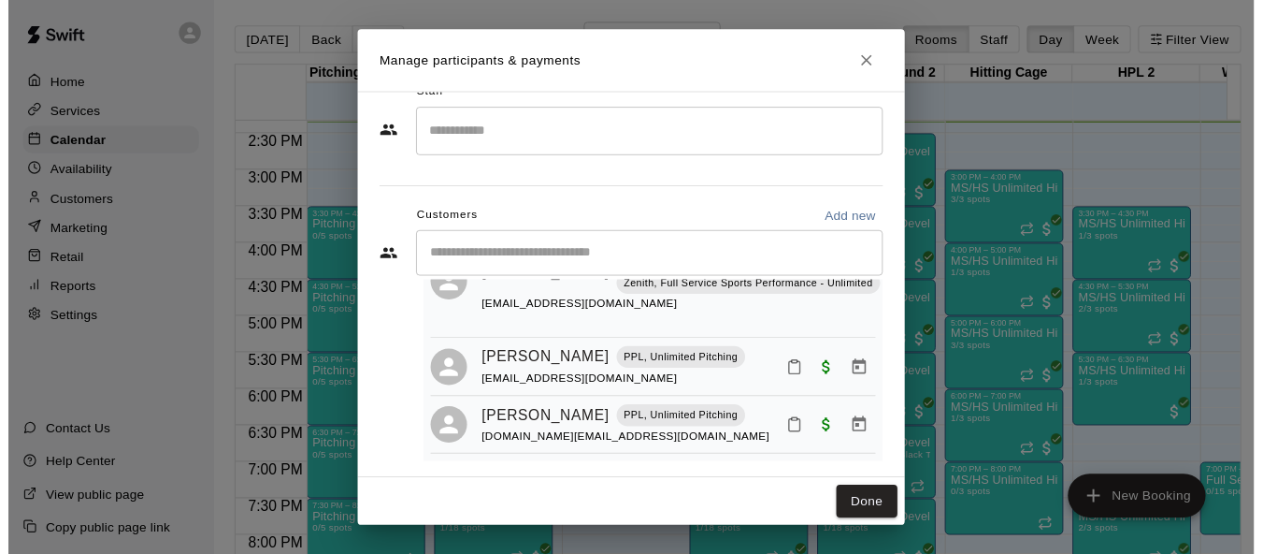
scroll to position [45, 0]
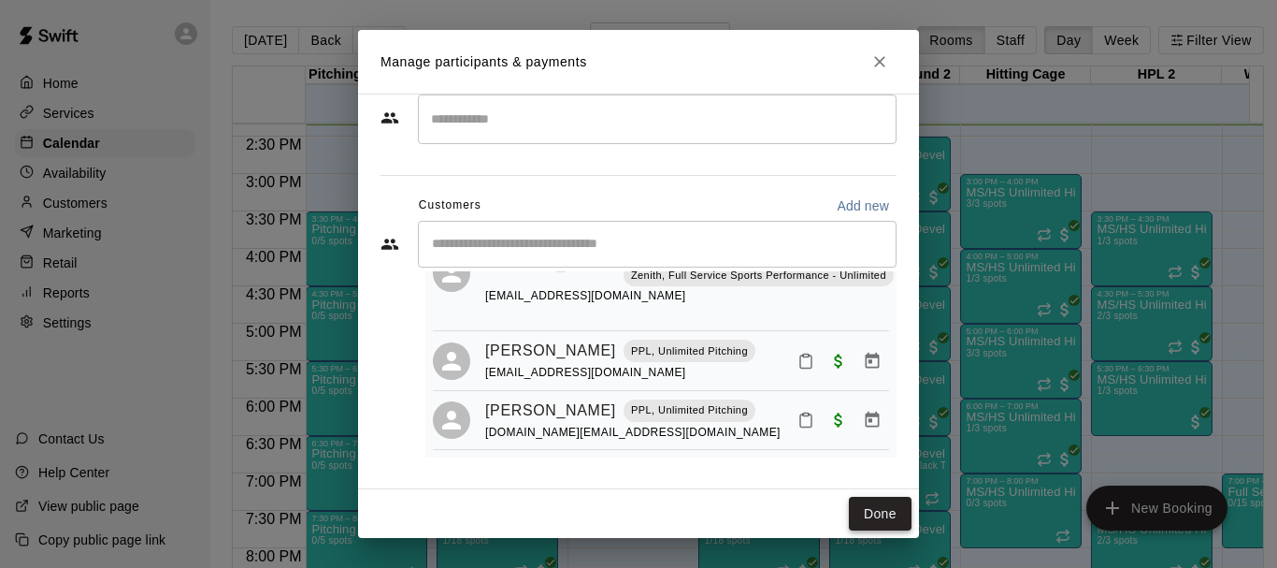
click at [862, 510] on button "Done" at bounding box center [880, 514] width 63 height 35
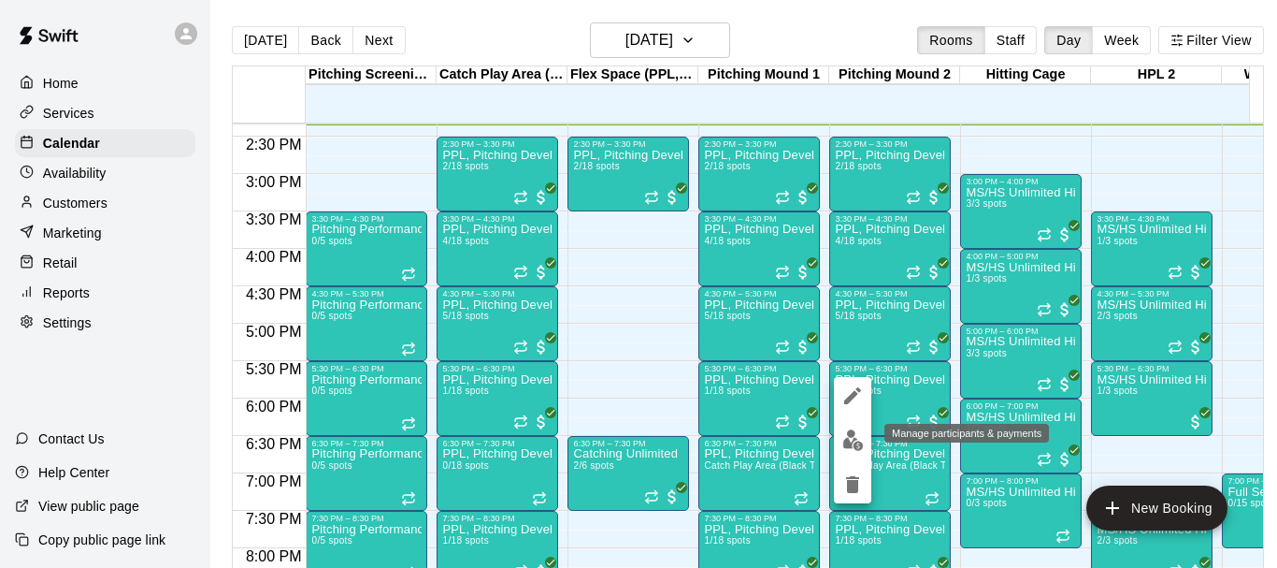
click at [846, 436] on img "edit" at bounding box center [854, 440] width 22 height 22
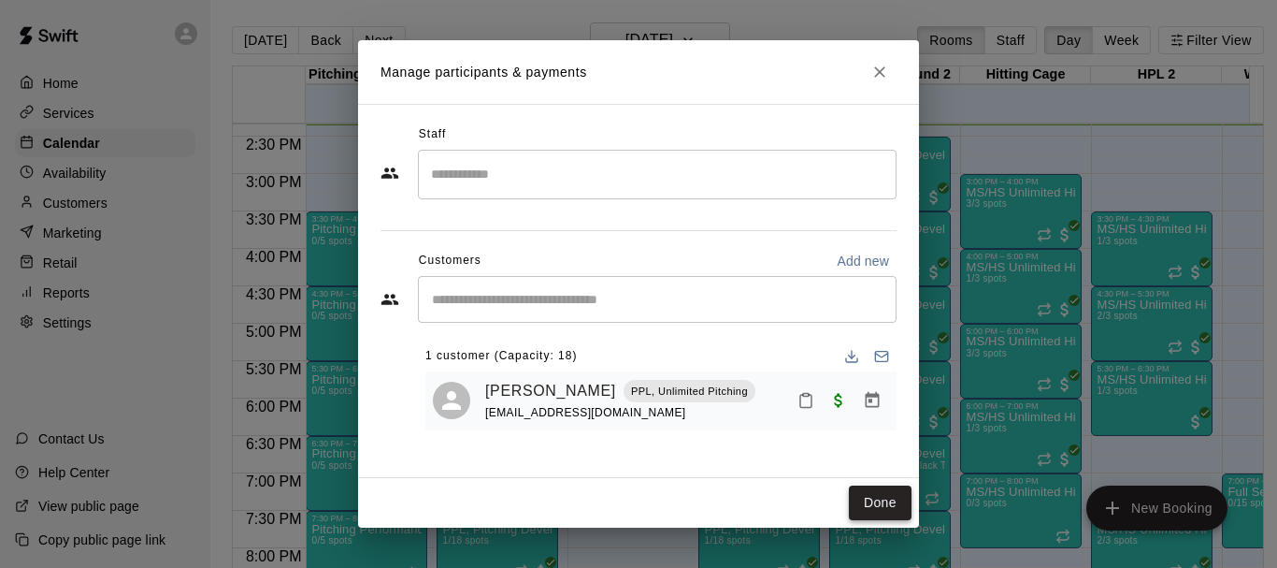
click at [877, 500] on button "Done" at bounding box center [880, 502] width 63 height 35
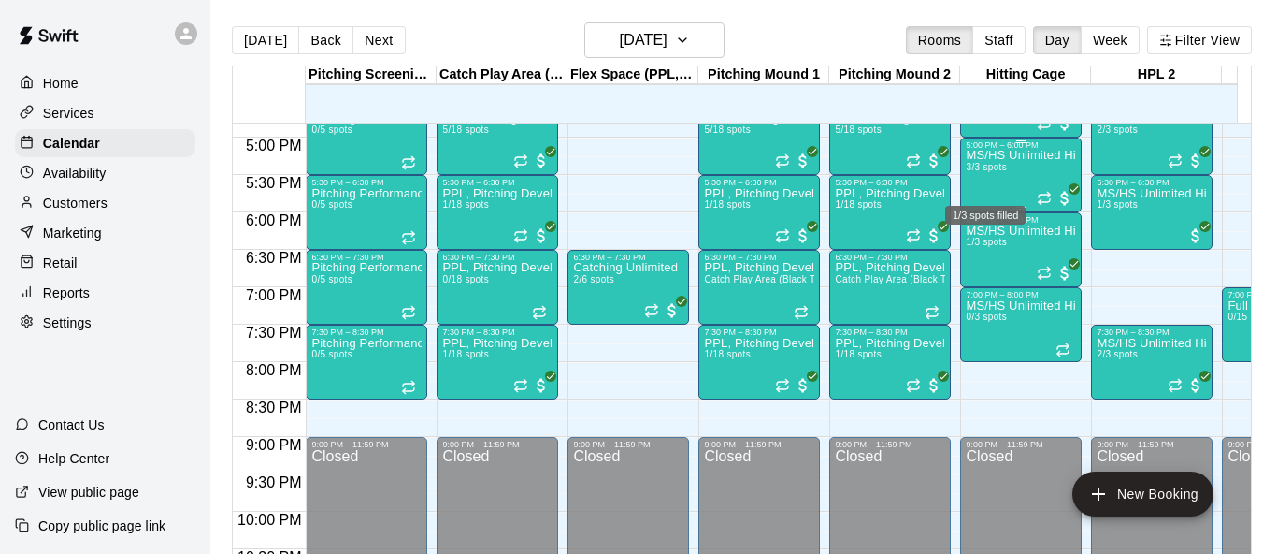
scroll to position [1260, 0]
